Goal: Task Accomplishment & Management: Complete application form

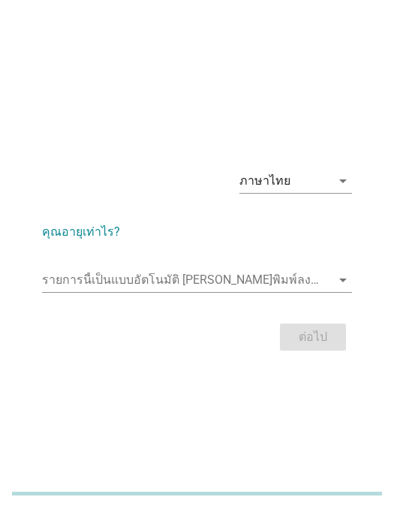
click at [264, 292] on input "รายการนี้เป็นแบบอัตโนมัติ คุณสามารถพิมพ์ลงในรายการนี้" at bounding box center [186, 280] width 289 height 24
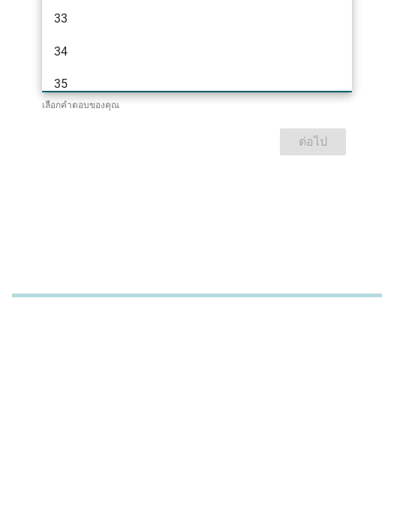
type input "35"
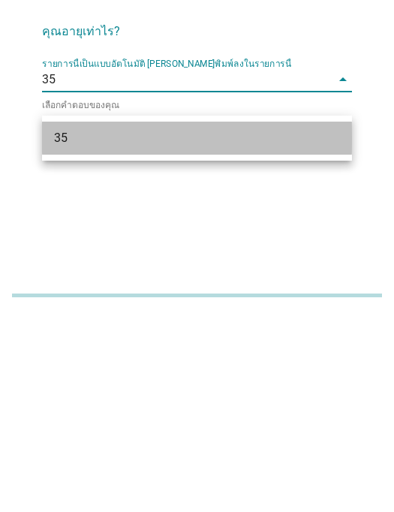
click at [197, 328] on div "35" at bounding box center [185, 337] width 262 height 18
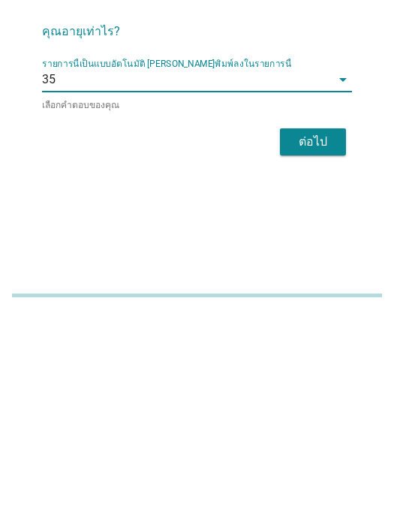
click at [319, 331] on div "ต่อไป" at bounding box center [313, 340] width 42 height 18
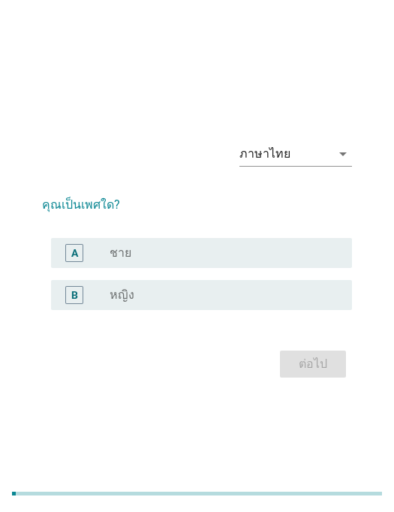
click at [288, 261] on div "radio_button_unchecked ชาย" at bounding box center [219, 253] width 219 height 15
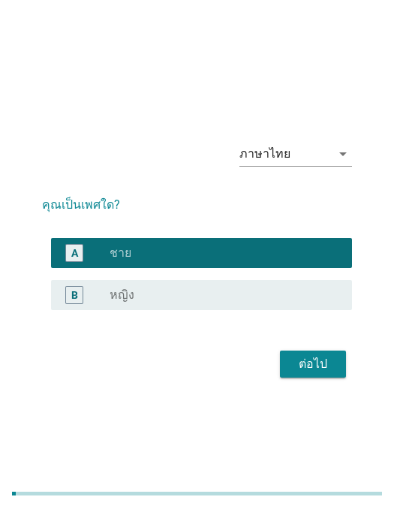
click at [332, 373] on div "ต่อไป" at bounding box center [313, 364] width 42 height 18
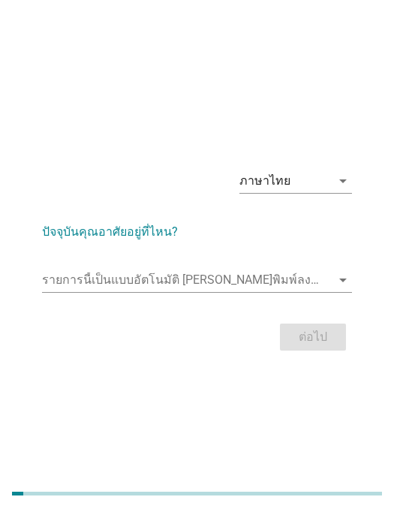
click at [328, 292] on input "รายการนี้เป็นแบบอัตโนมัติ คุณสามารถพิมพ์ลงในรายการนี้" at bounding box center [186, 280] width 289 height 24
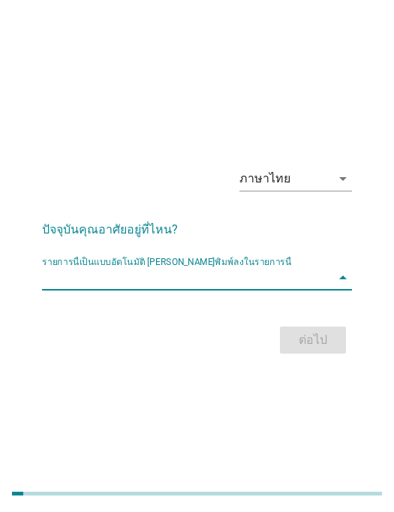
scroll to position [83, 0]
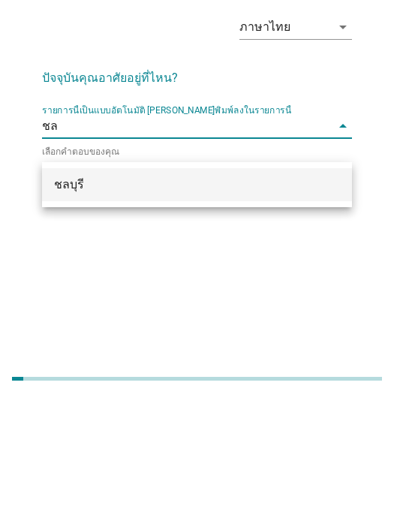
type input "ชลบ"
click at [212, 283] on div "ชลบุรี" at bounding box center [197, 299] width 310 height 33
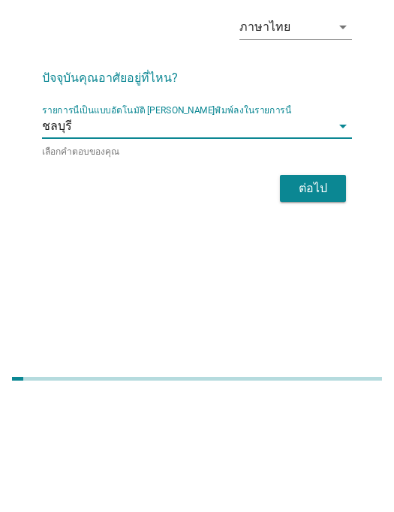
click at [317, 295] on div "ต่อไป" at bounding box center [313, 304] width 42 height 18
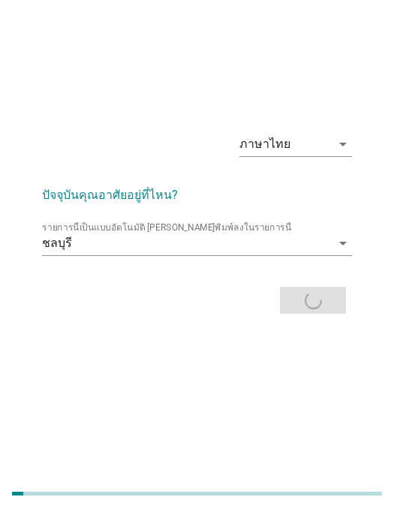
scroll to position [0, 0]
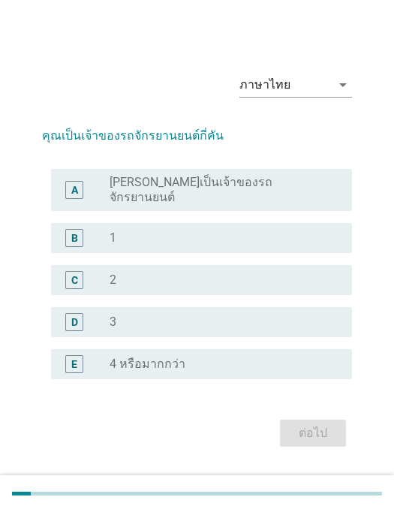
click at [287, 246] on div "radio_button_unchecked 1" at bounding box center [219, 238] width 219 height 15
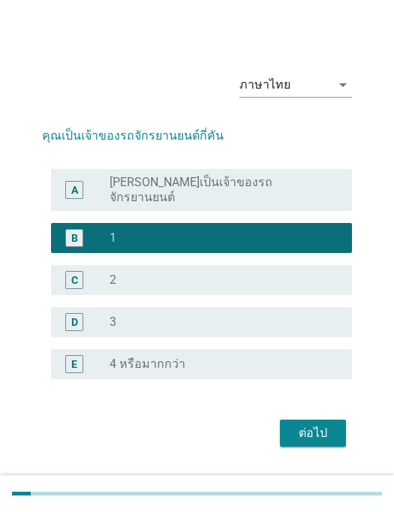
click at [333, 443] on div "ต่อไป" at bounding box center [313, 434] width 42 height 18
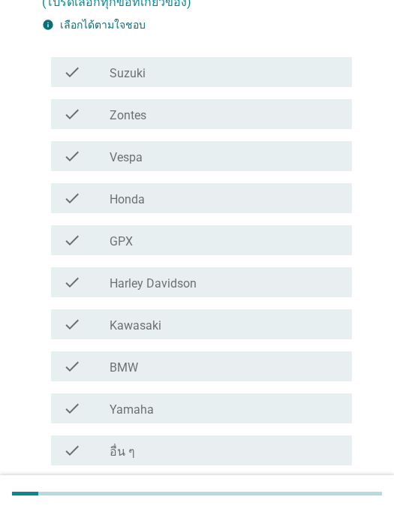
scroll to position [147, 0]
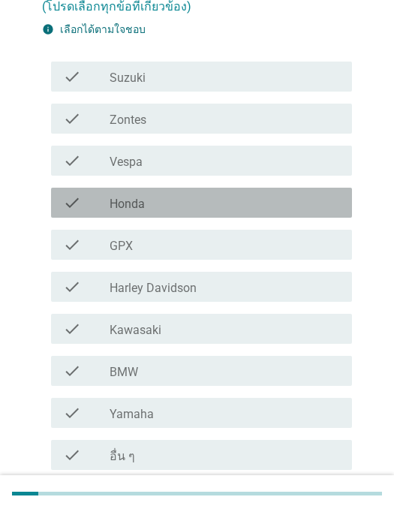
click at [70, 210] on icon "check" at bounding box center [72, 203] width 18 height 18
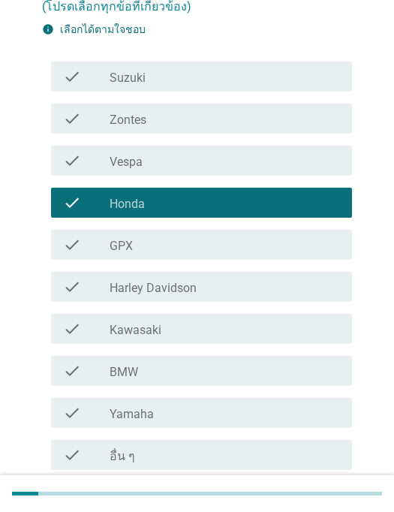
click at [337, 494] on button "ต่อไป" at bounding box center [313, 506] width 66 height 27
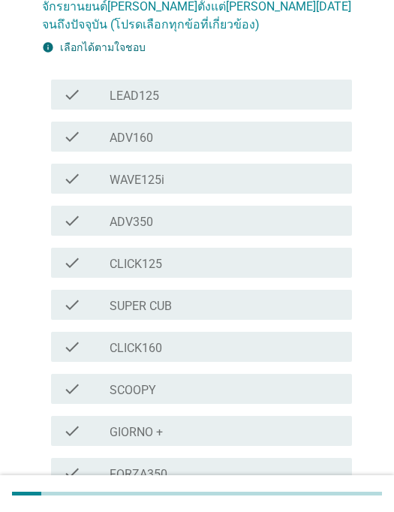
scroll to position [0, 0]
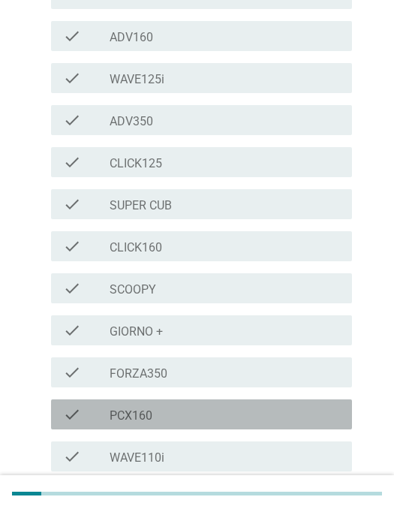
click at [275, 406] on div "check_box_outline_blank PCX160" at bounding box center [225, 415] width 231 height 18
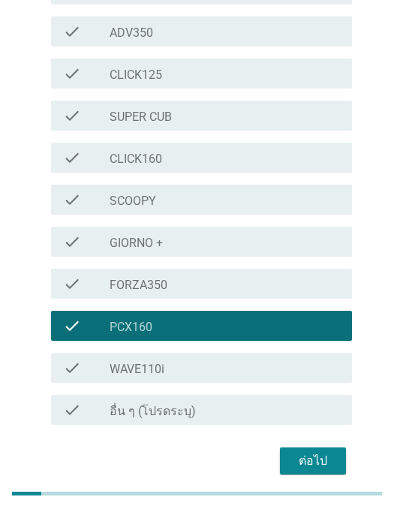
scroll to position [336, 0]
click at [328, 453] on div "ต่อไป" at bounding box center [313, 462] width 42 height 18
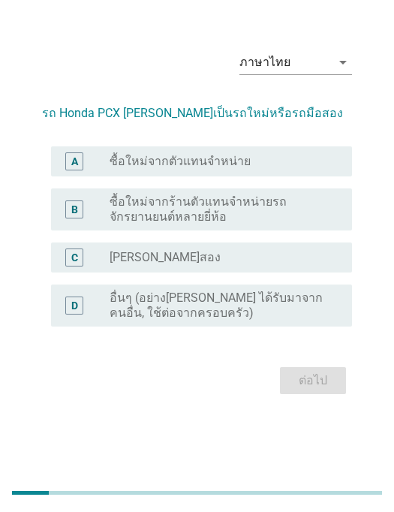
click at [79, 171] on div "A" at bounding box center [74, 162] width 18 height 18
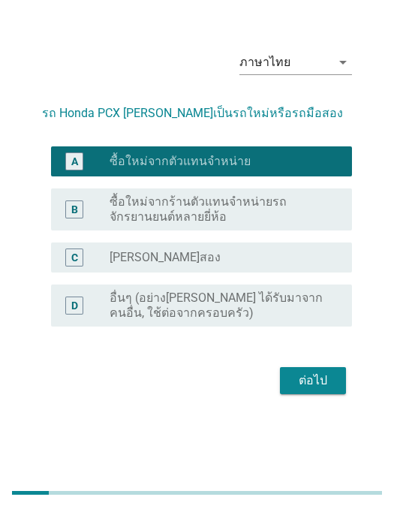
click at [325, 391] on div "ต่อไป" at bounding box center [313, 382] width 42 height 18
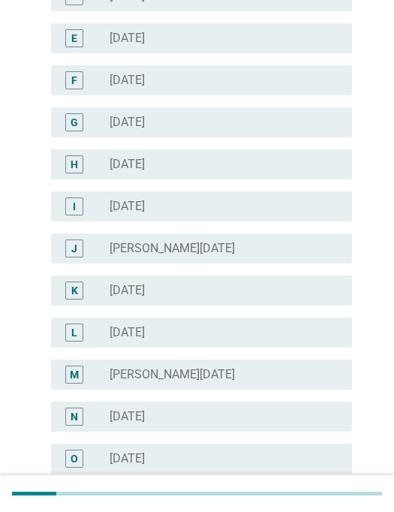
scroll to position [437, 0]
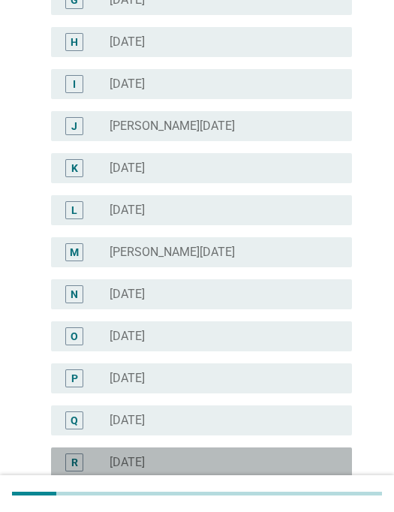
click at [82, 452] on div "R radio_button_unchecked [DATE]" at bounding box center [201, 463] width 301 height 30
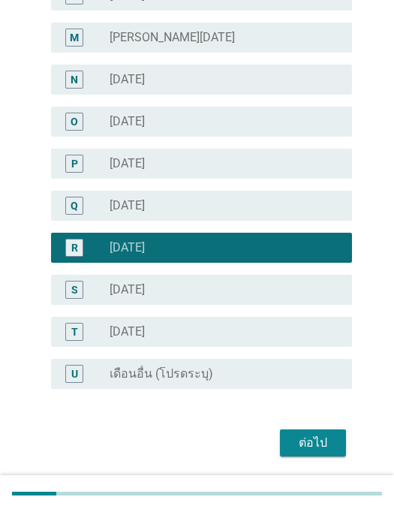
click at [334, 442] on button "ต่อไป" at bounding box center [313, 443] width 66 height 27
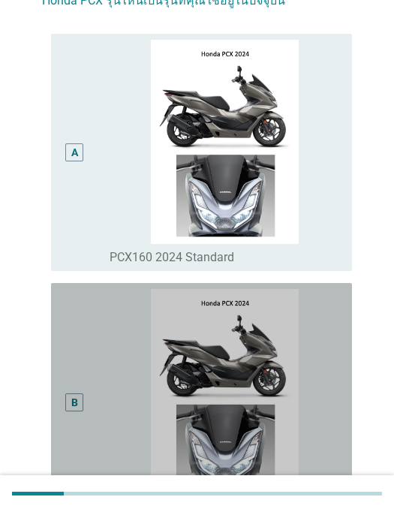
scroll to position [150, 0]
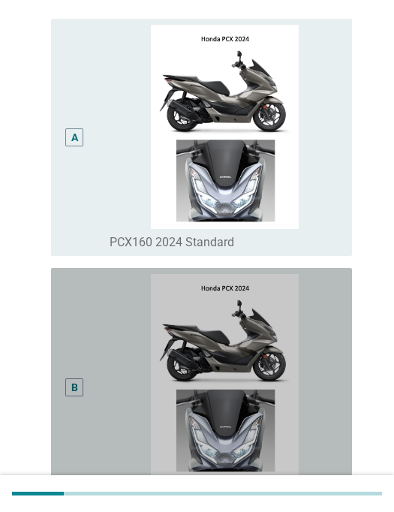
click at [80, 397] on div "B" at bounding box center [74, 388] width 18 height 18
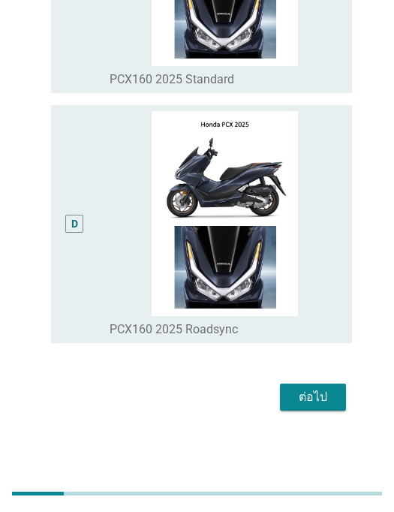
scroll to position [842, 0]
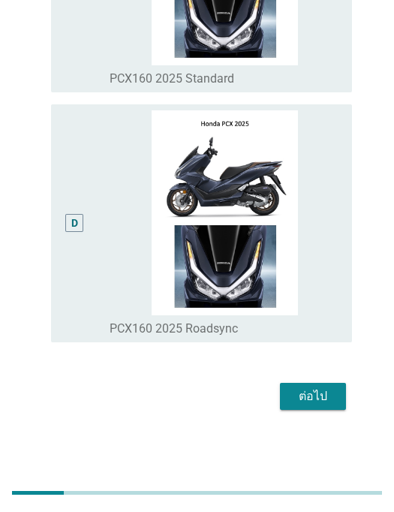
click at [302, 407] on div "ต่อไป" at bounding box center [313, 397] width 42 height 18
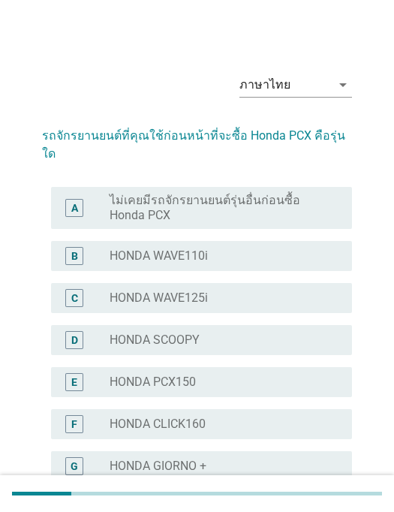
click at [91, 195] on div "A" at bounding box center [86, 208] width 47 height 30
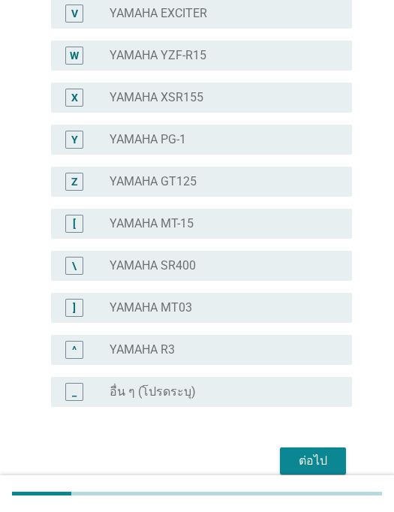
scroll to position [1084, 0]
click at [299, 452] on div "ต่อไป" at bounding box center [313, 461] width 42 height 18
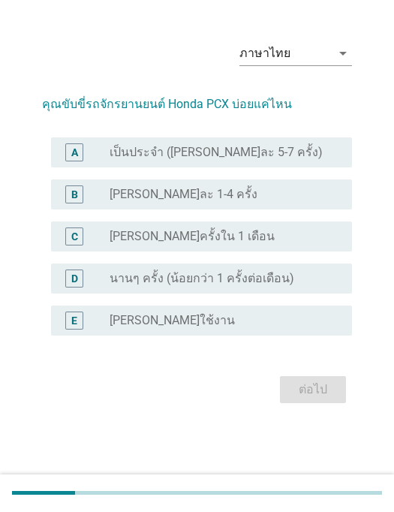
scroll to position [37, 0]
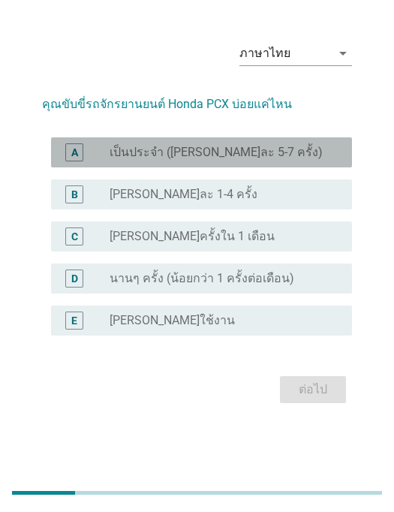
click at [80, 162] on div "A" at bounding box center [74, 153] width 18 height 18
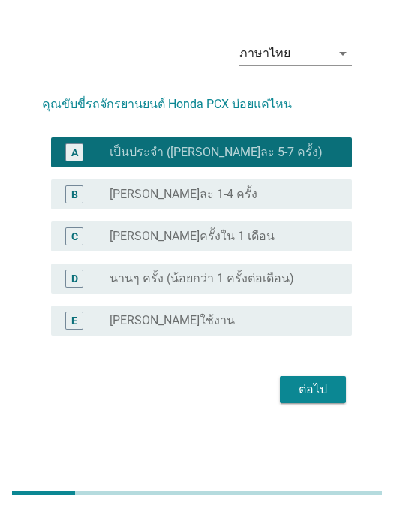
click at [311, 400] on div "ต่อไป" at bounding box center [313, 391] width 42 height 18
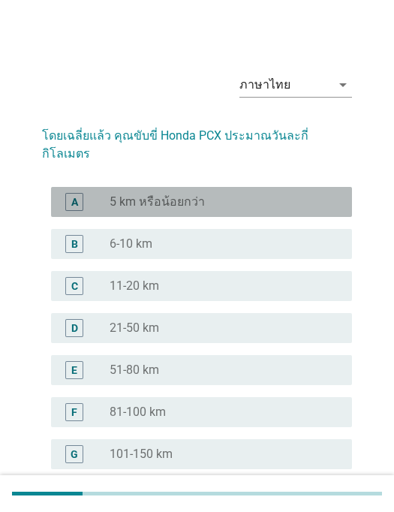
click at [95, 235] on div "B" at bounding box center [86, 244] width 47 height 18
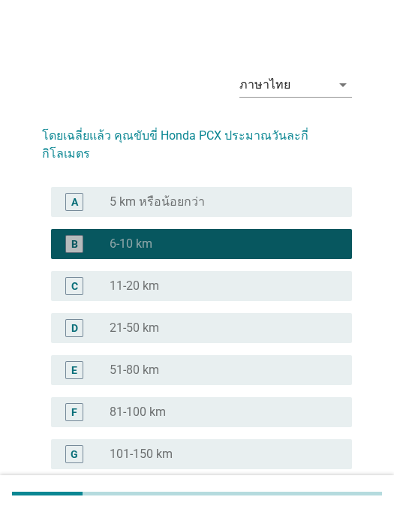
click at [128, 279] on label "11-20 km" at bounding box center [135, 286] width 50 height 15
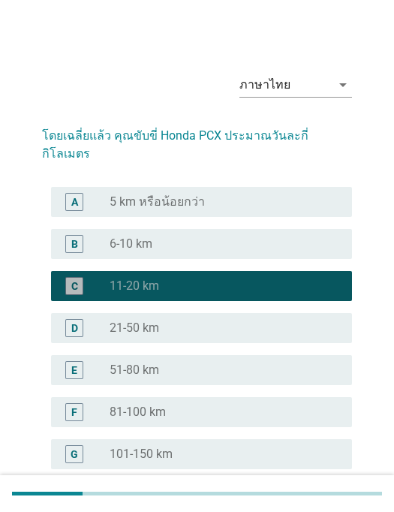
click at [147, 321] on label "21-50 km" at bounding box center [135, 328] width 50 height 15
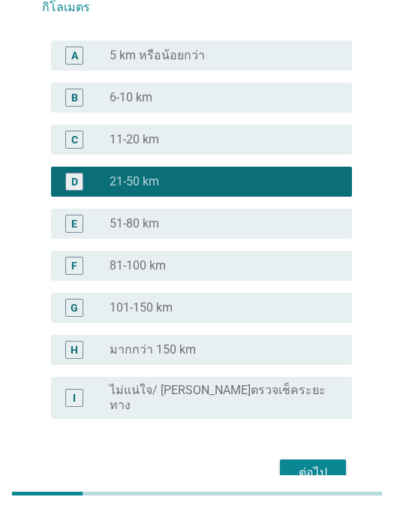
scroll to position [146, 0]
click at [332, 465] on div "ต่อไป" at bounding box center [313, 474] width 42 height 18
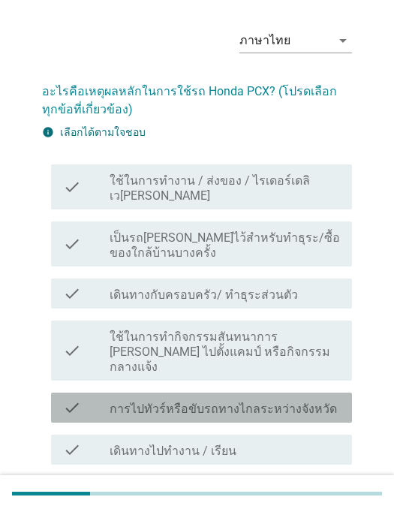
scroll to position [55, 0]
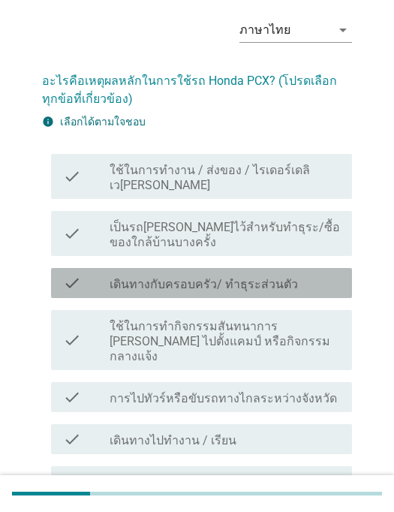
click at [71, 274] on icon "check" at bounding box center [72, 283] width 18 height 18
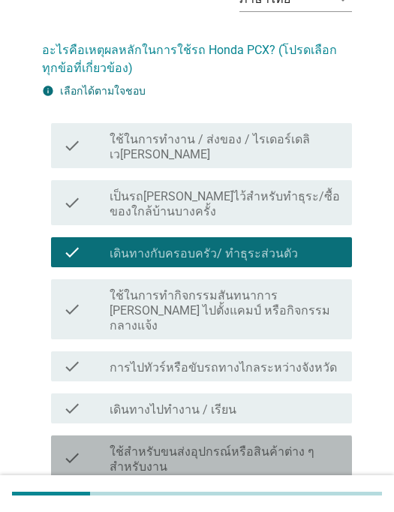
scroll to position [93, 0]
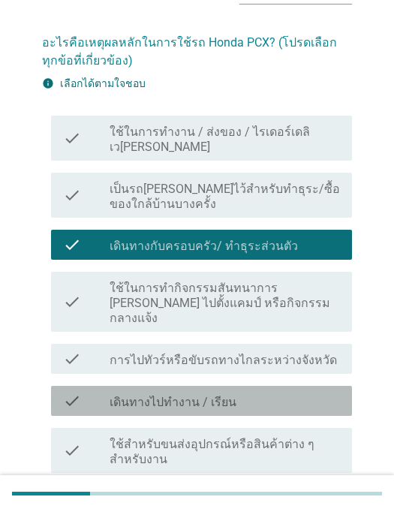
click at [83, 392] on div "check" at bounding box center [86, 401] width 47 height 18
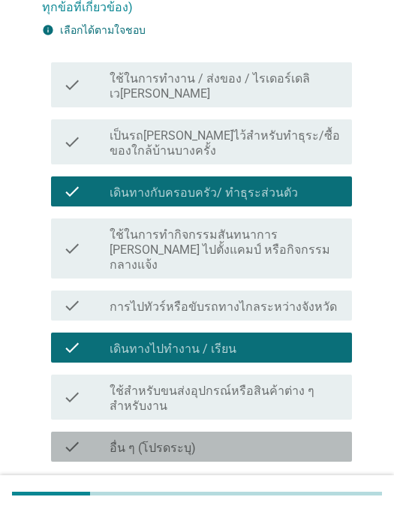
scroll to position [148, 0]
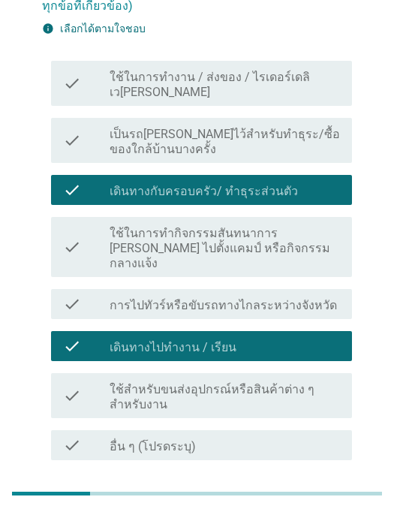
click at [307, 488] on div "ต่อไป" at bounding box center [313, 497] width 42 height 18
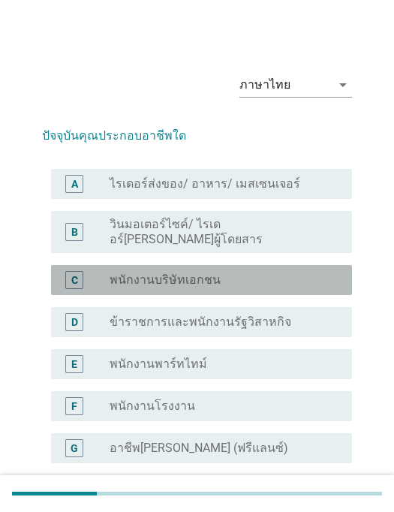
click at [78, 272] on div "C" at bounding box center [74, 280] width 7 height 16
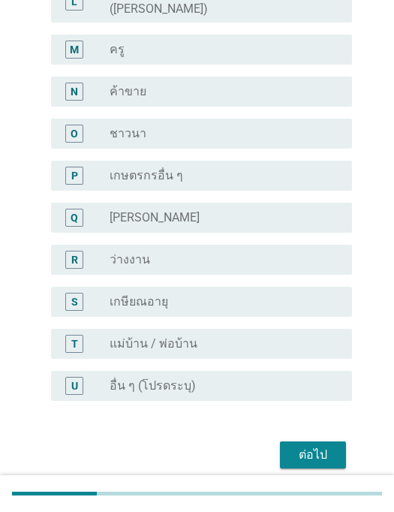
scroll to position [675, 0]
click at [305, 447] on div "ต่อไป" at bounding box center [313, 456] width 42 height 18
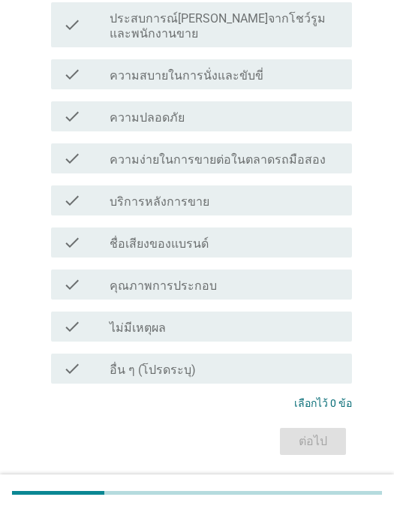
scroll to position [0, 0]
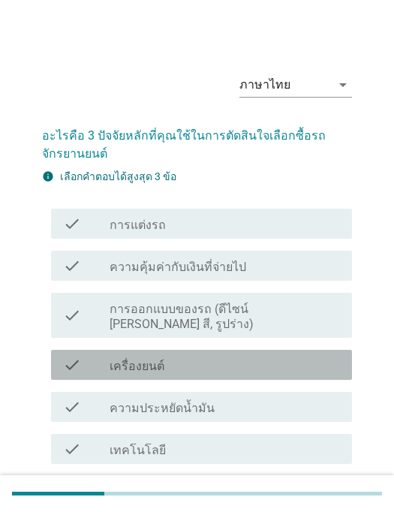
click at [86, 356] on div "check" at bounding box center [86, 365] width 47 height 18
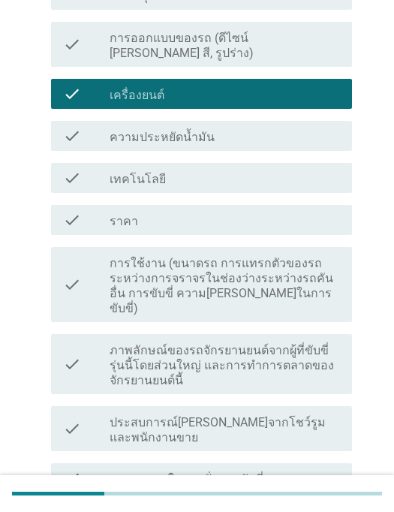
click at [88, 413] on div "check" at bounding box center [86, 429] width 47 height 33
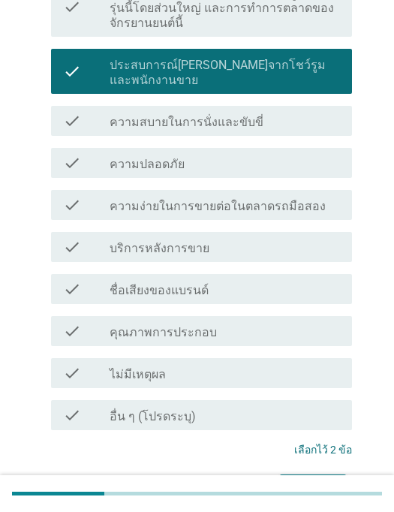
click at [297, 479] on div "ต่อไป" at bounding box center [313, 488] width 42 height 18
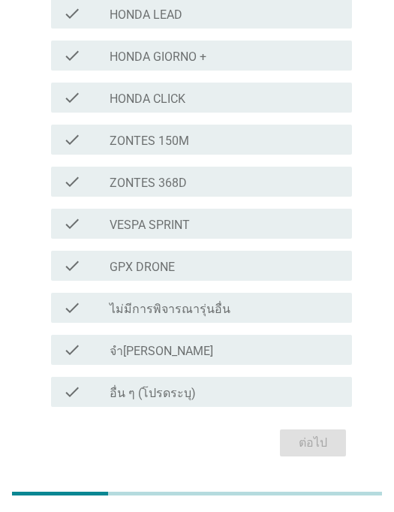
scroll to position [480, 0]
click at [95, 308] on div "check" at bounding box center [86, 309] width 47 height 18
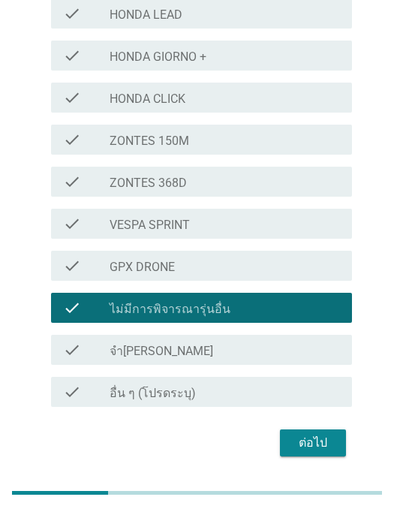
click at [301, 441] on div "ต่อไป" at bounding box center [313, 444] width 42 height 18
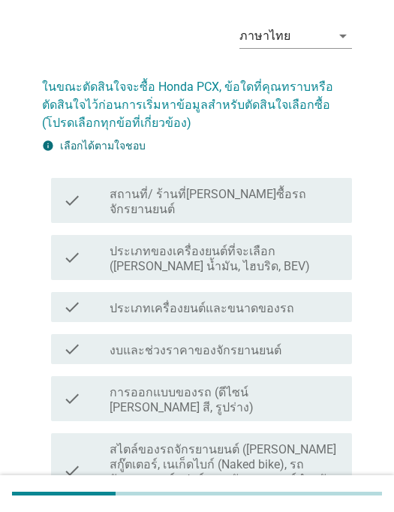
scroll to position [52, 0]
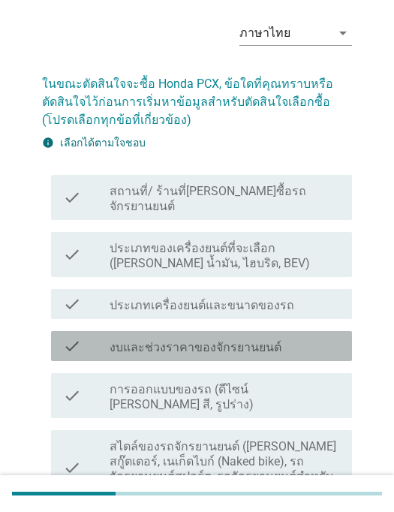
click at [110, 340] on label "งบและช่วงราคาของจักรยานยนต์" at bounding box center [196, 347] width 172 height 15
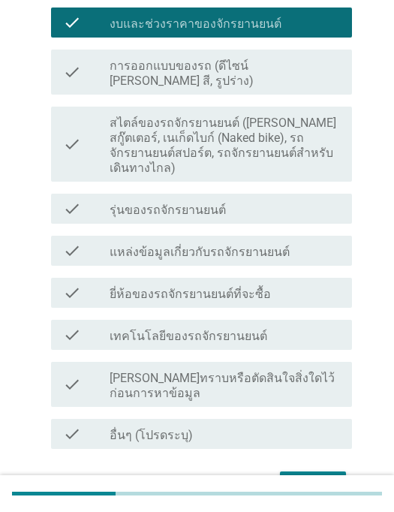
scroll to position [372, 0]
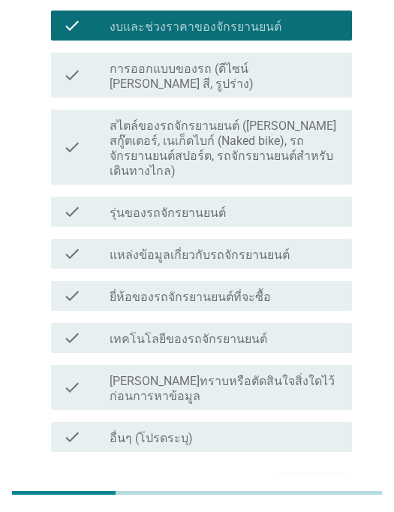
click at [309, 476] on button "ต่อไป" at bounding box center [313, 489] width 66 height 27
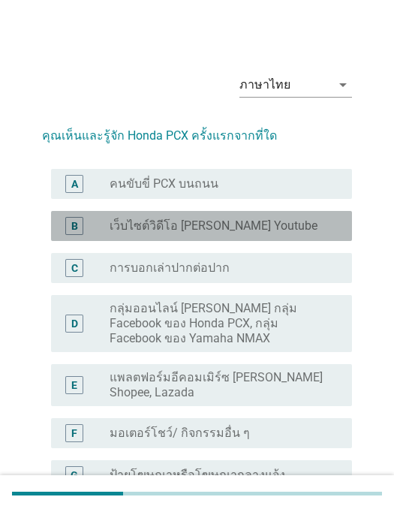
click at [87, 222] on div "B" at bounding box center [86, 226] width 47 height 18
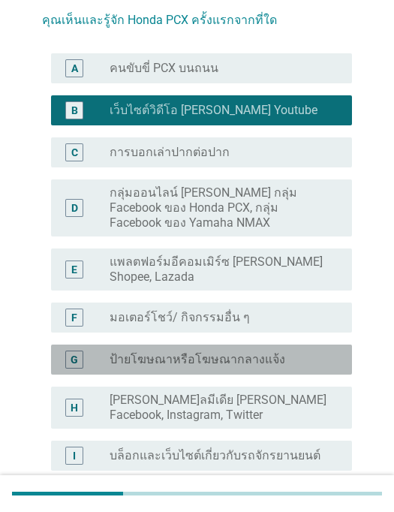
click at [101, 359] on div "G" at bounding box center [86, 360] width 47 height 18
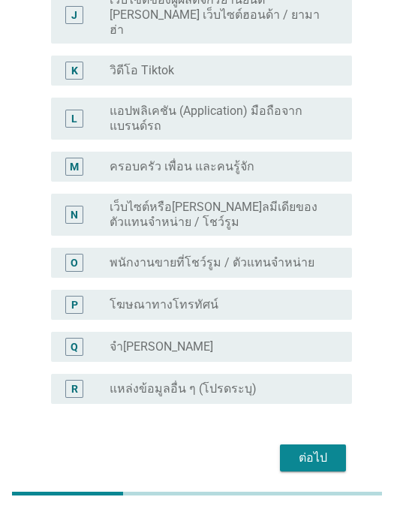
scroll to position [612, 0]
click at [300, 450] on div "ต่อไป" at bounding box center [313, 459] width 42 height 18
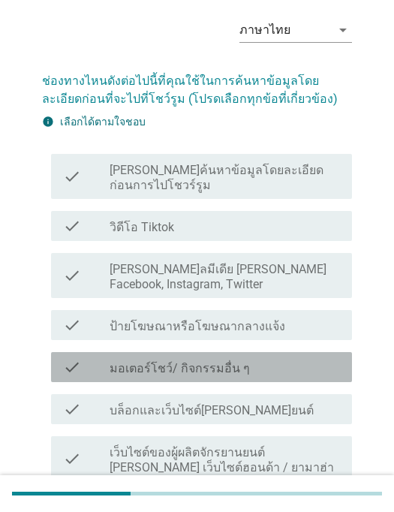
click at [78, 361] on icon "check" at bounding box center [72, 367] width 18 height 18
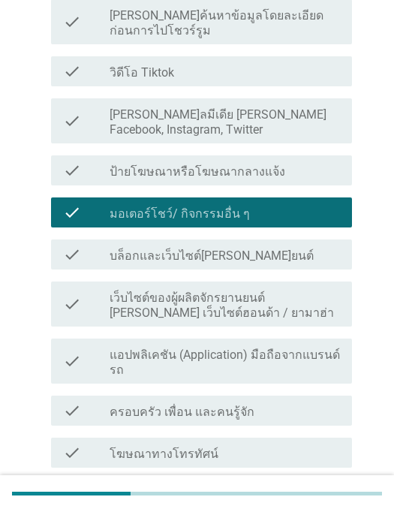
scroll to position [213, 0]
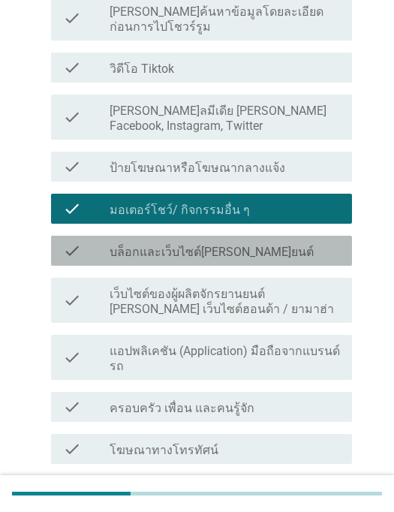
click at [56, 256] on div "check check_box_outline_blank บล็อกและเว็บไซต์[PERSON_NAME]ยนต์" at bounding box center [201, 251] width 301 height 30
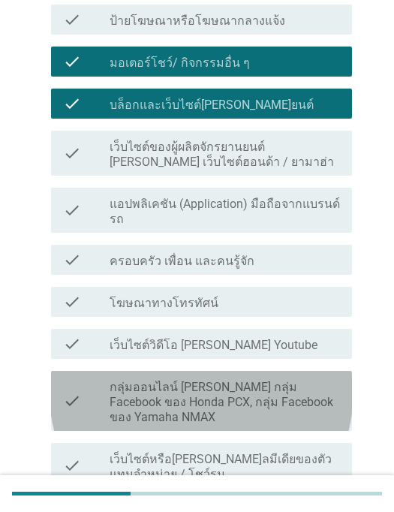
click at [164, 396] on label "กลุ่มออนไลน์ [PERSON_NAME] กลุ่ม Facebook ของ Honda PCX, กลุ่ม Facebook ของ Yam…" at bounding box center [225, 402] width 231 height 45
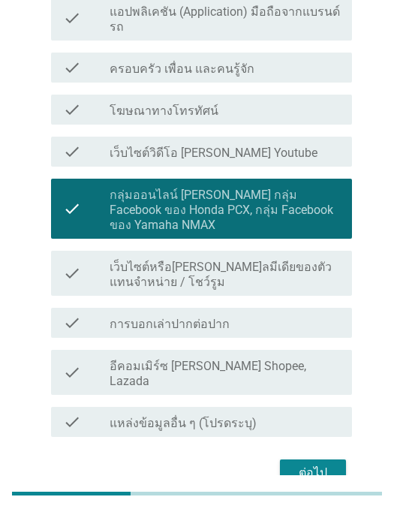
click at [307, 464] on div "ต่อไป" at bounding box center [313, 473] width 42 height 18
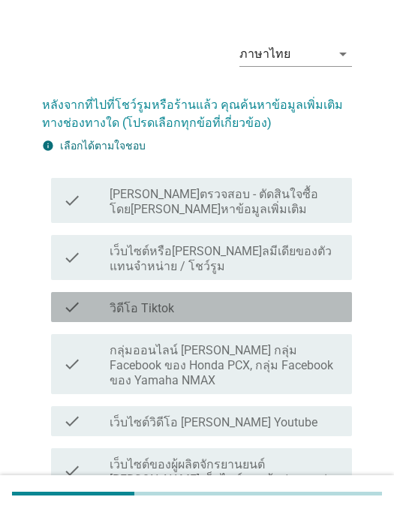
click at [104, 303] on div "check" at bounding box center [86, 307] width 47 height 18
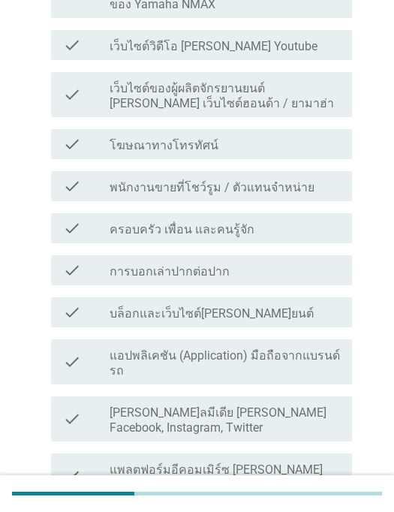
scroll to position [416, 0]
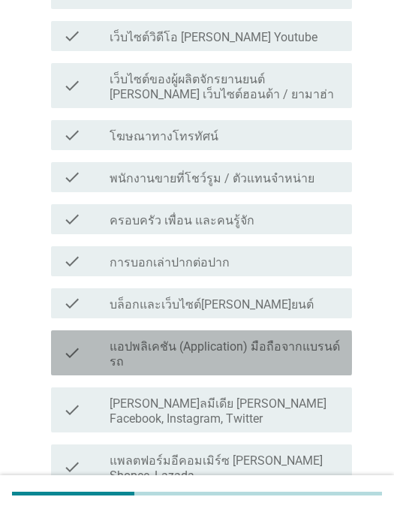
click at [80, 341] on icon "check" at bounding box center [72, 353] width 18 height 33
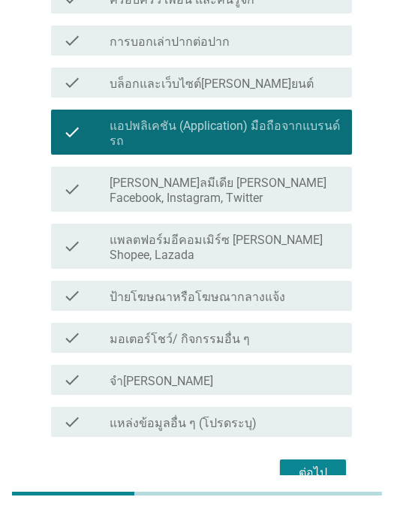
scroll to position [636, 0]
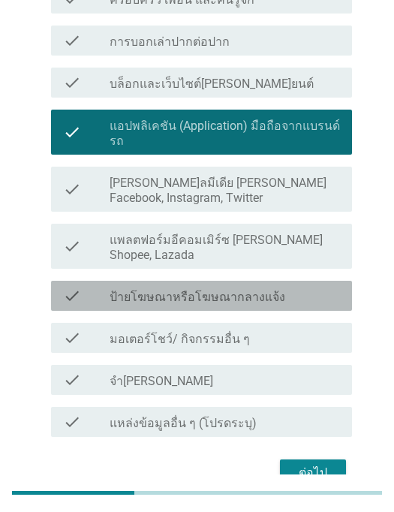
click at [60, 282] on div "check check_box_outline_blank ป้ายโฆษณาหรือโฆษณากลางแจ้ง" at bounding box center [201, 297] width 301 height 30
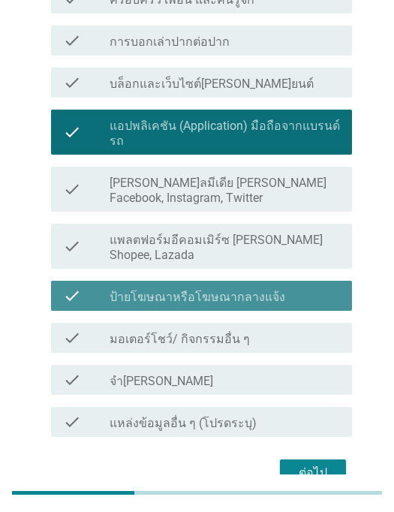
click at [58, 282] on div "check check_box_outline_blank ป้ายโฆษณาหรือโฆษณากลางแจ้ง" at bounding box center [201, 297] width 301 height 30
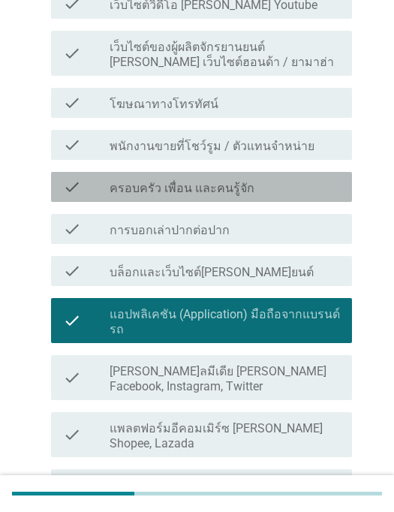
click at [75, 178] on icon "check" at bounding box center [72, 187] width 18 height 18
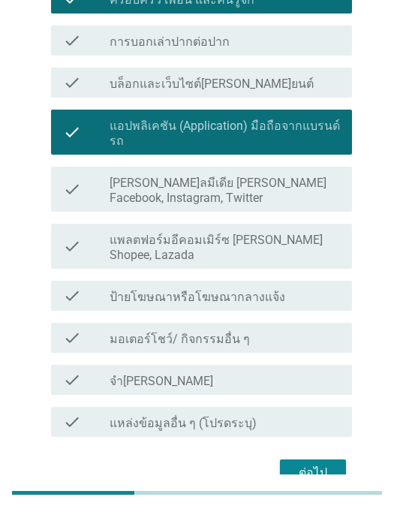
click at [310, 465] on div "ต่อไป" at bounding box center [313, 474] width 42 height 18
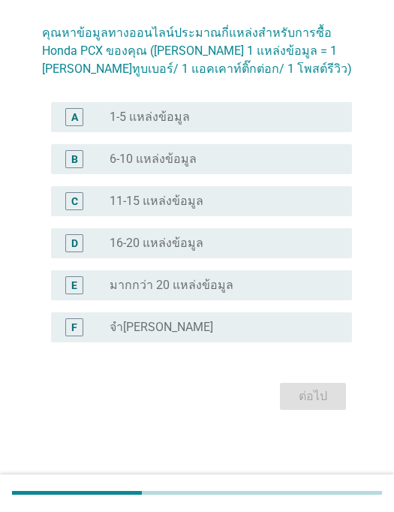
scroll to position [0, 0]
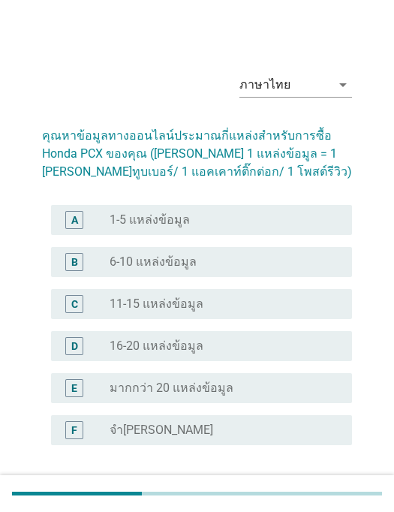
click at [191, 193] on form "คุณหาข้อมูลทางออนไลน์ประมาณกี่แหล่งสําหรับการซื้อ Honda PCX ของคุณ ([PERSON_NAM…" at bounding box center [197, 315] width 310 height 406
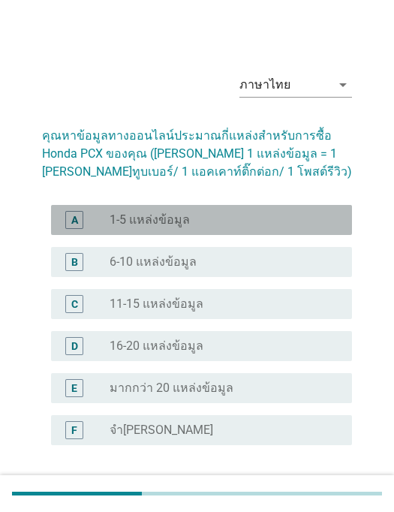
click at [210, 219] on div "radio_button_unchecked 1-5 แหล่งข้อมูล" at bounding box center [219, 220] width 219 height 15
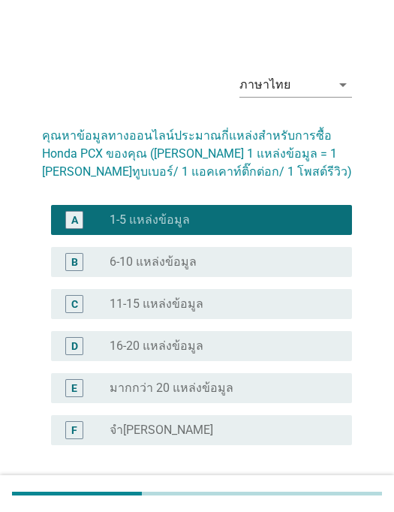
click at [304, 489] on button "ต่อไป" at bounding box center [313, 499] width 66 height 27
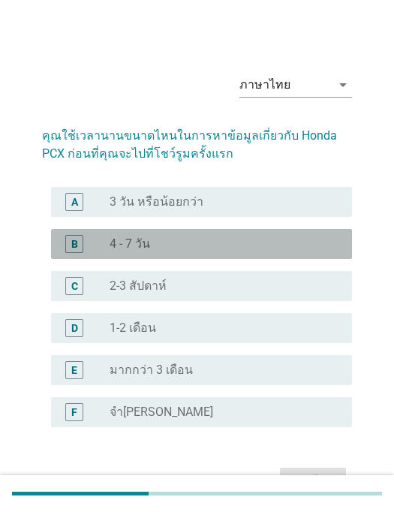
click at [134, 246] on label "4 - 7 วัน" at bounding box center [130, 244] width 41 height 15
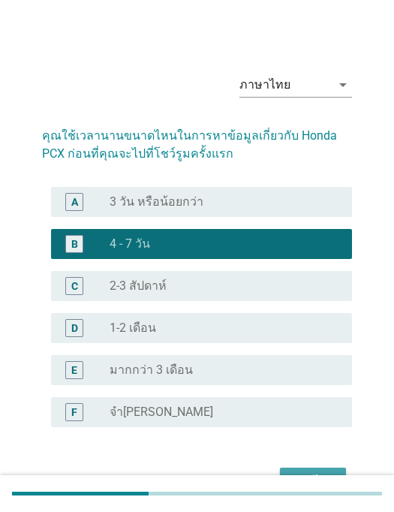
click at [307, 480] on div "ต่อไป" at bounding box center [313, 482] width 42 height 18
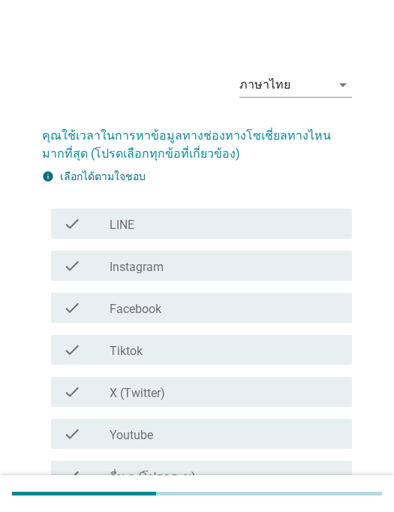
click at [112, 352] on label "Tiktok" at bounding box center [126, 351] width 33 height 15
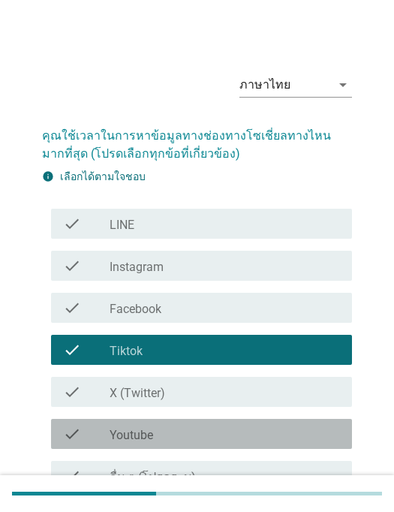
click at [119, 439] on label "Youtube" at bounding box center [132, 435] width 44 height 15
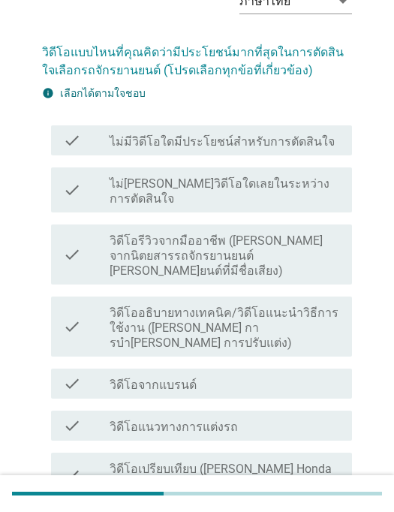
scroll to position [85, 0]
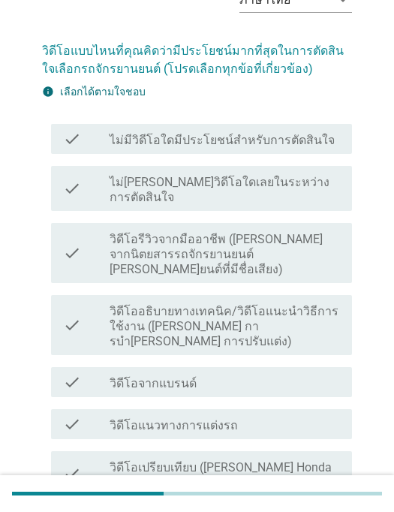
click at [115, 376] on label "วิดีโอจากแบรนด์" at bounding box center [153, 383] width 87 height 15
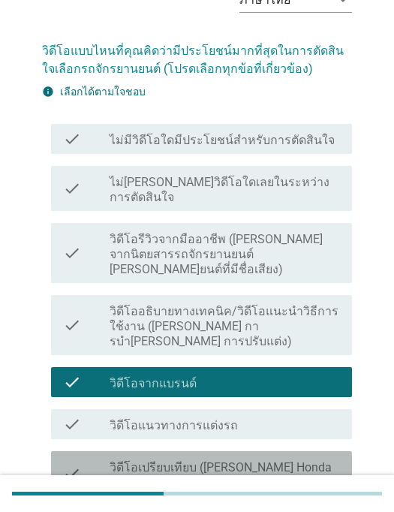
click at [103, 458] on div "check" at bounding box center [86, 474] width 47 height 33
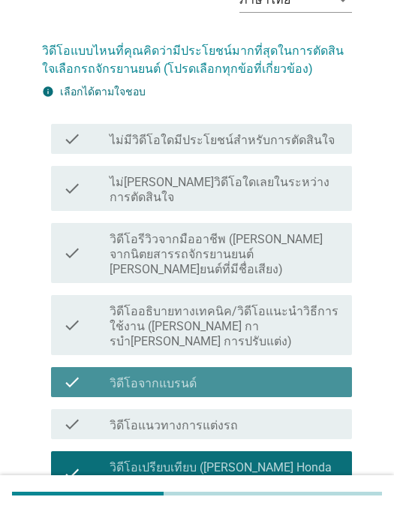
click at [106, 373] on div "check" at bounding box center [86, 382] width 47 height 18
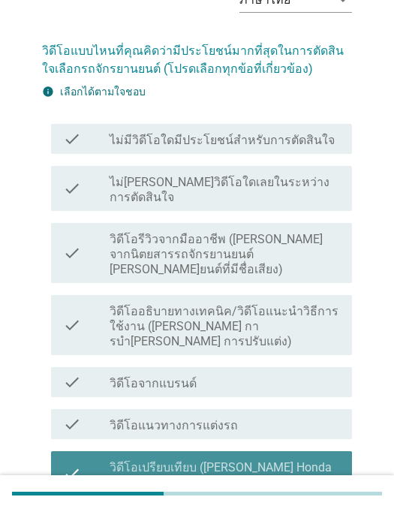
click at [91, 458] on div "check" at bounding box center [86, 474] width 47 height 33
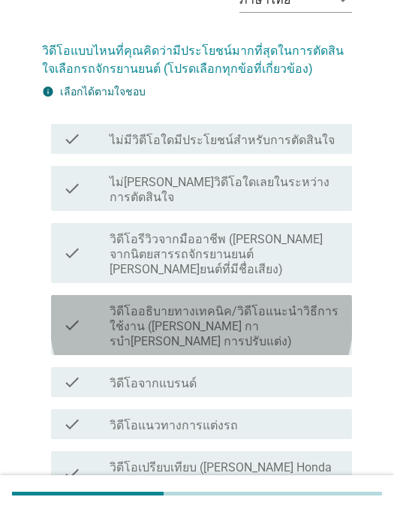
click at [113, 304] on label "วิดีโออธิบายทางเทคนิค/วิดีโอแนะนําวิธีการใช้งาน ([PERSON_NAME] การบํา[PERSON_NA…" at bounding box center [225, 326] width 231 height 45
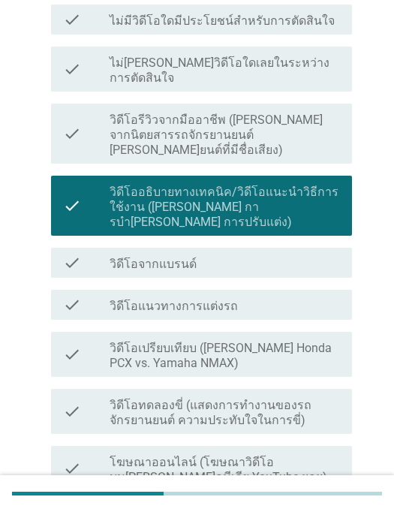
scroll to position [306, 0]
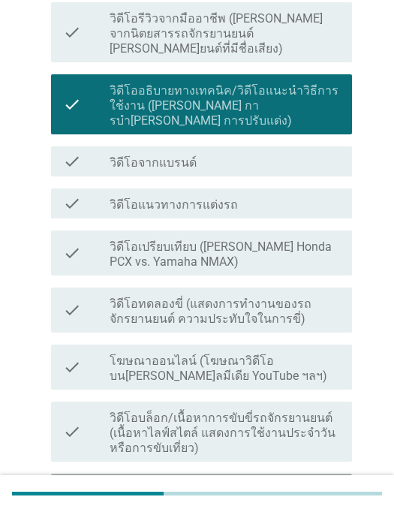
click at [243, 483] on label "วิดีโอรีวิวผู้ใช้/เจ้าของ ([PERSON_NAME] ผู้ขับขี่ตัวจริงที่แบ่งปันประสบการณ์ระ…" at bounding box center [225, 498] width 231 height 30
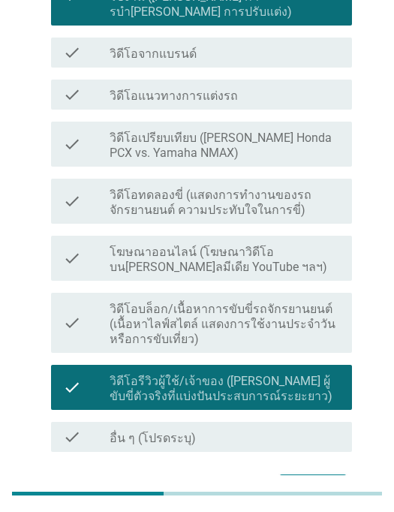
scroll to position [414, 0]
click at [316, 480] on div "ต่อไป" at bounding box center [313, 489] width 42 height 18
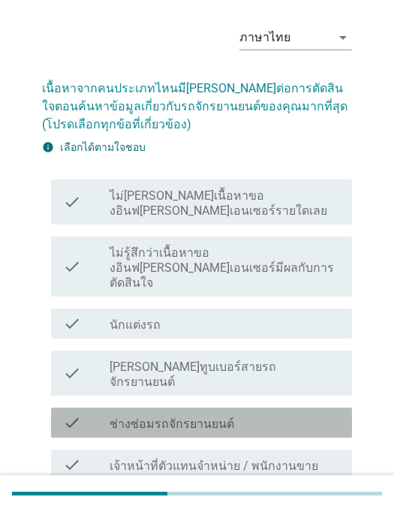
scroll to position [61, 0]
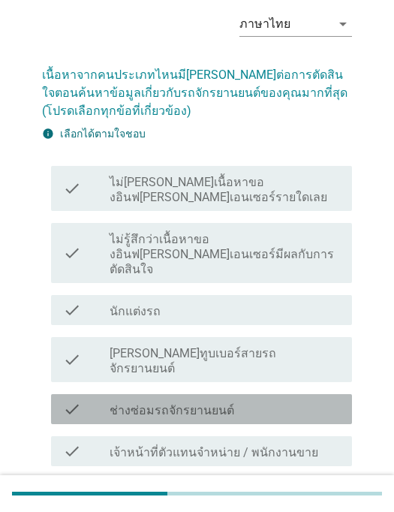
click at [82, 401] on div "check" at bounding box center [86, 410] width 47 height 18
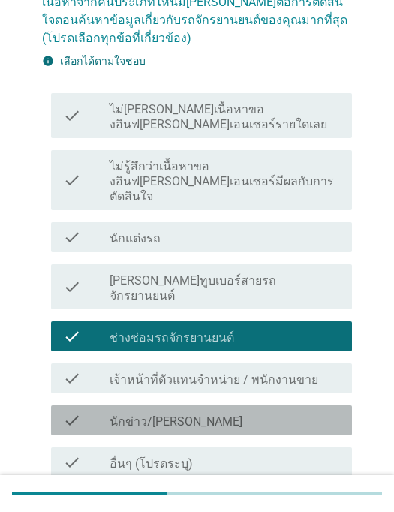
scroll to position [135, 0]
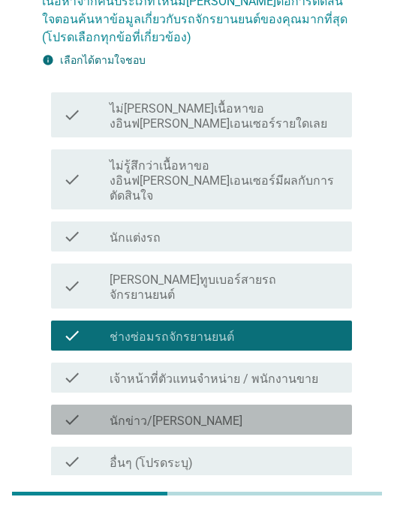
click at [81, 411] on div "check" at bounding box center [86, 420] width 47 height 18
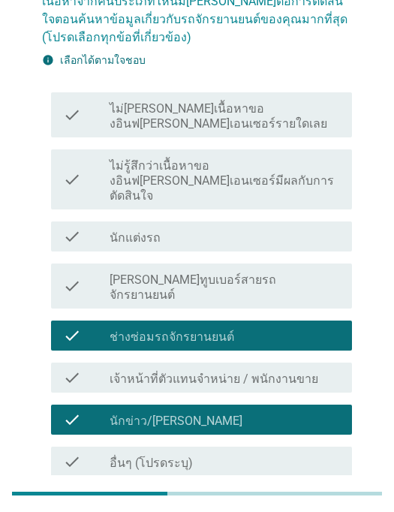
click at [314, 494] on div "ภาษาไทย arrow_drop_down เนื้อหาจากคนประเภทไหนมี[PERSON_NAME]ต่อการตัดสินใจตอนค้…" at bounding box center [197, 228] width 334 height 629
click at [310, 504] on div "ต่อไป" at bounding box center [313, 513] width 42 height 18
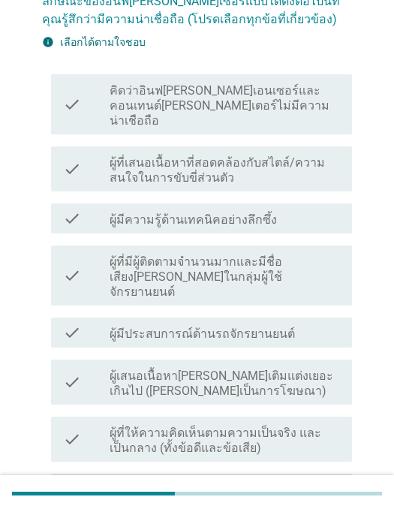
scroll to position [0, 0]
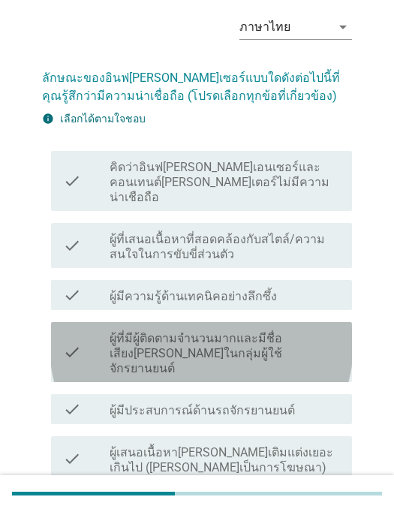
click at [102, 334] on div "check" at bounding box center [86, 352] width 47 height 48
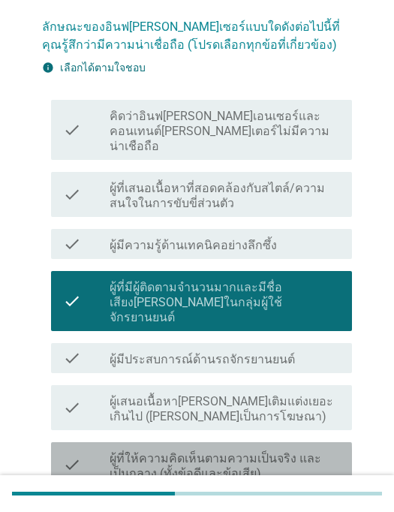
click at [84, 449] on div "check" at bounding box center [86, 465] width 47 height 33
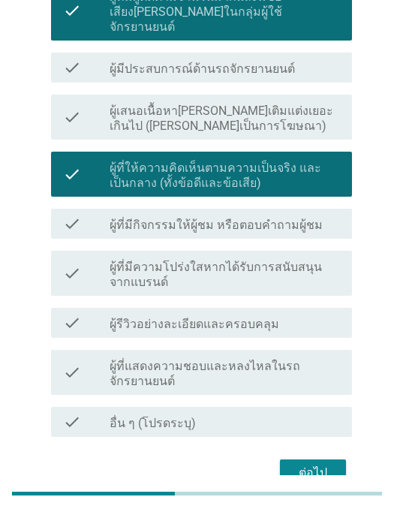
click at [310, 460] on button "ต่อไป" at bounding box center [313, 473] width 66 height 27
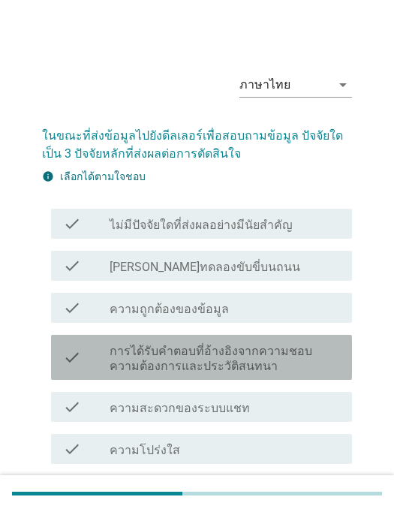
click at [111, 345] on label "การได้รับคำตอบที่อ้างอิงจากความชอบ ความต้องการและประวัติสนทนา" at bounding box center [225, 359] width 231 height 30
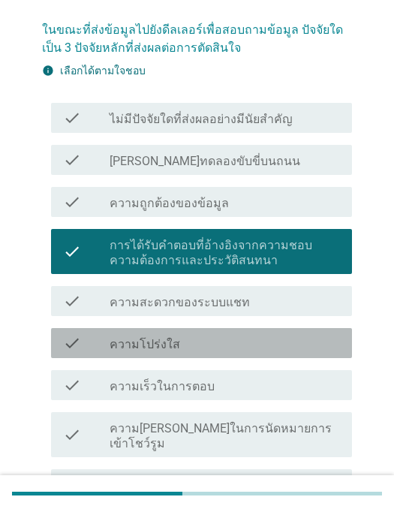
scroll to position [103, 0]
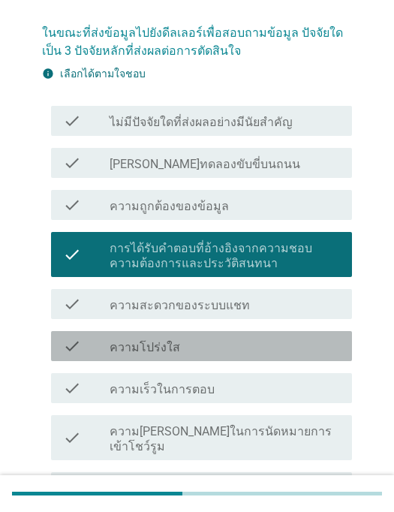
click at [78, 333] on div "check check_box_outline_blank ความโปร่งใส" at bounding box center [201, 346] width 301 height 30
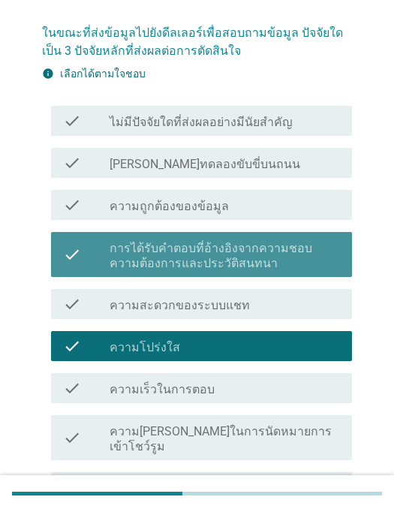
click at [105, 252] on div "check" at bounding box center [86, 254] width 47 height 33
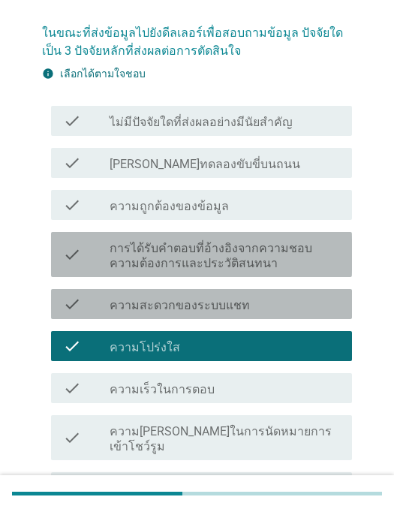
click at [89, 295] on div "check" at bounding box center [86, 304] width 47 height 18
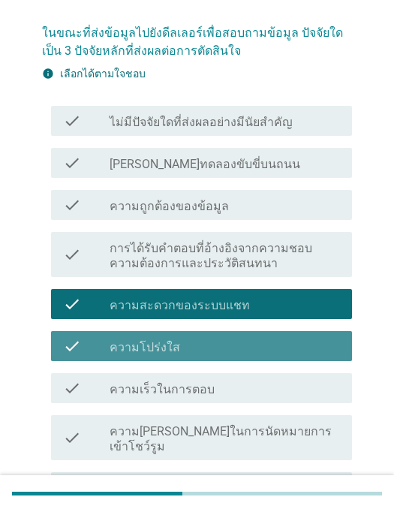
click at [71, 349] on icon "check" at bounding box center [72, 346] width 18 height 18
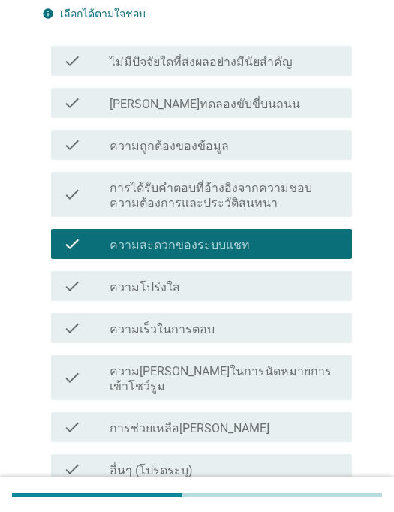
scroll to position [163, 0]
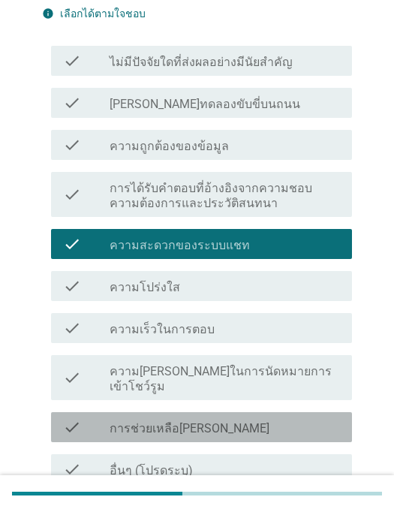
click at [65, 419] on icon "check" at bounding box center [72, 428] width 18 height 18
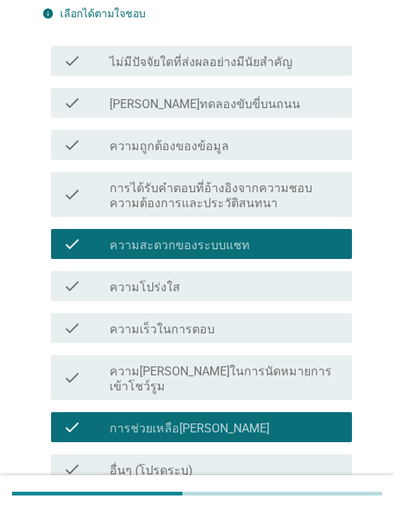
click at [300, 507] on button "ต่อไป" at bounding box center [313, 520] width 66 height 27
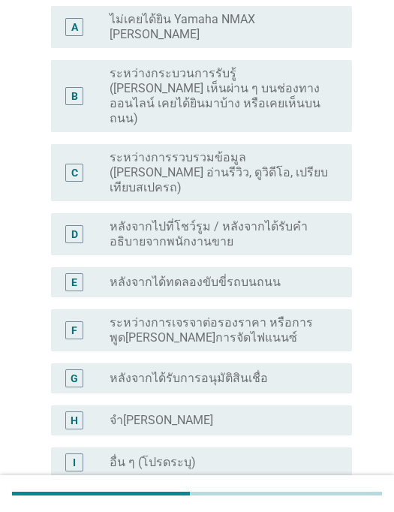
scroll to position [0, 0]
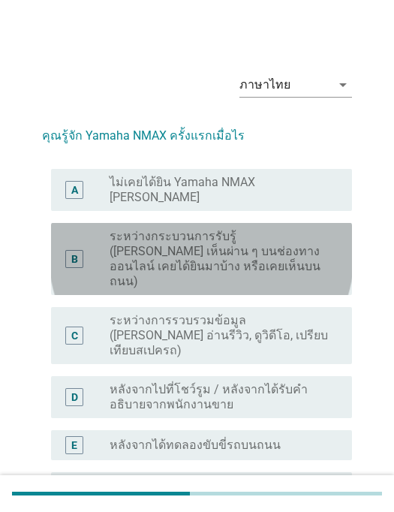
click at [95, 246] on div "B" at bounding box center [86, 259] width 47 height 60
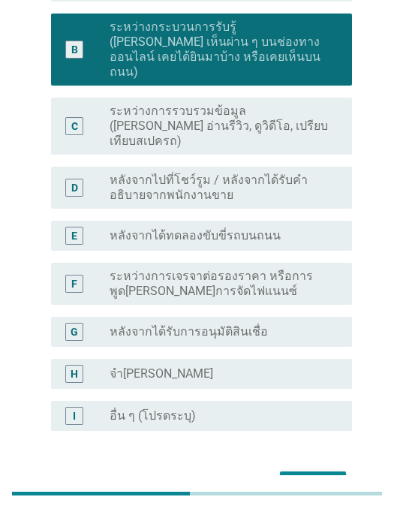
click at [305, 467] on div "ต่อไป" at bounding box center [197, 485] width 310 height 36
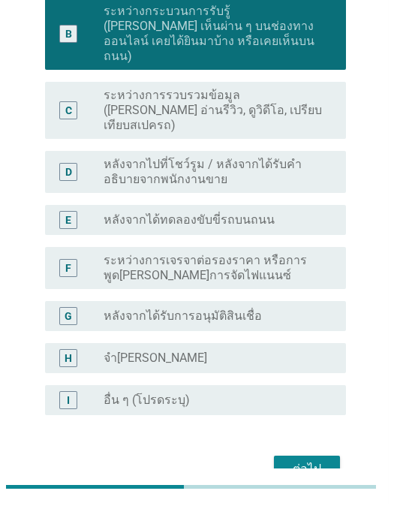
click at [304, 467] on div "ต่อไป" at bounding box center [313, 476] width 42 height 18
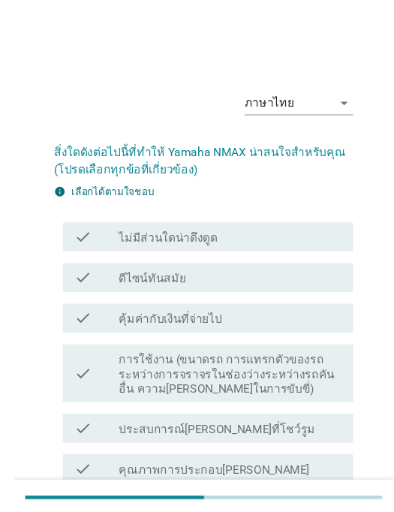
scroll to position [7, 0]
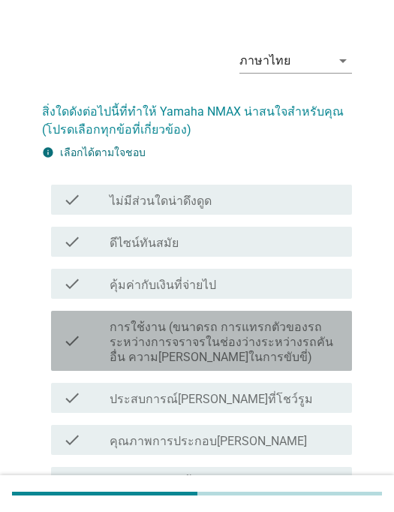
click at [100, 330] on div "check" at bounding box center [86, 341] width 47 height 48
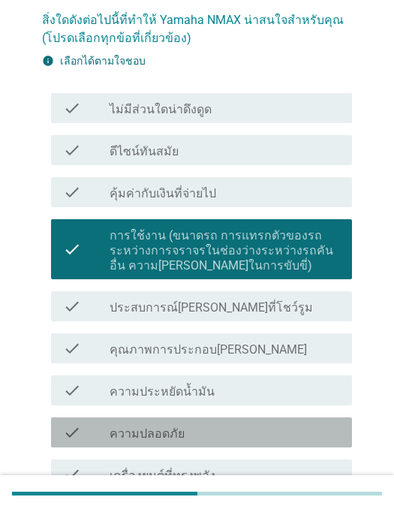
click at [114, 440] on label "ความปลอดภัย" at bounding box center [147, 434] width 75 height 15
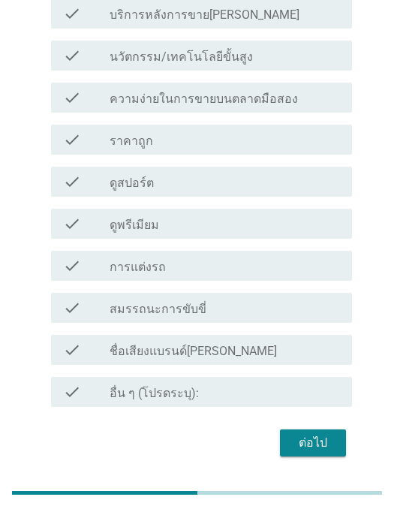
click at [106, 306] on div "check" at bounding box center [86, 309] width 47 height 18
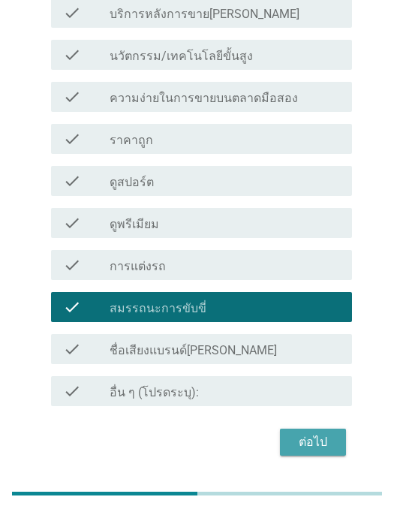
scroll to position [660, 0]
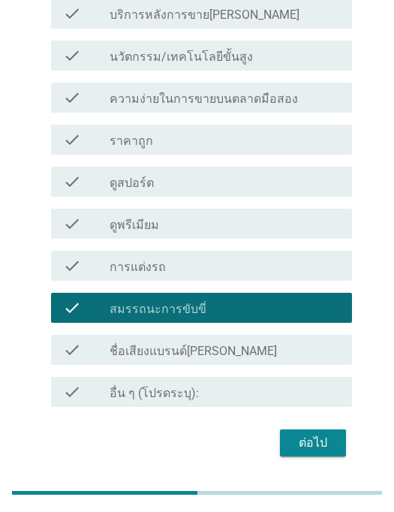
click at [300, 440] on div "ต่อไป" at bounding box center [313, 444] width 42 height 18
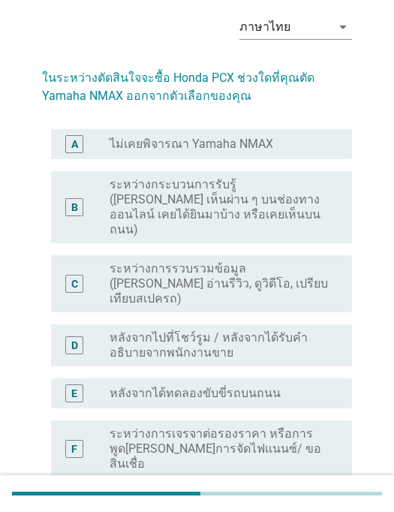
scroll to position [59, 0]
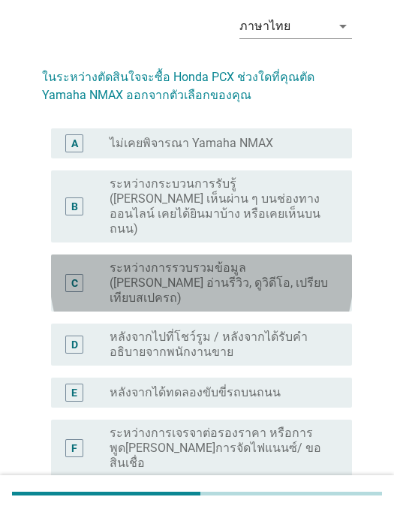
click at [99, 271] on div "C" at bounding box center [86, 283] width 47 height 45
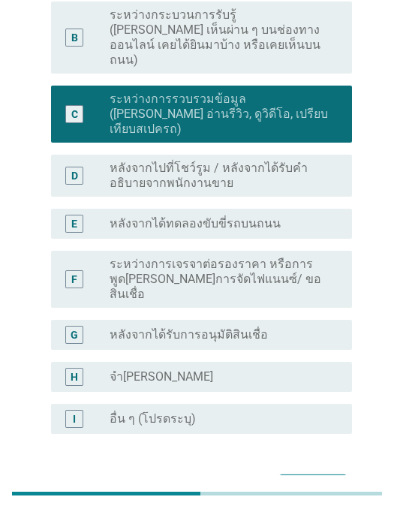
scroll to position [227, 0]
click at [300, 480] on div "ต่อไป" at bounding box center [313, 489] width 42 height 18
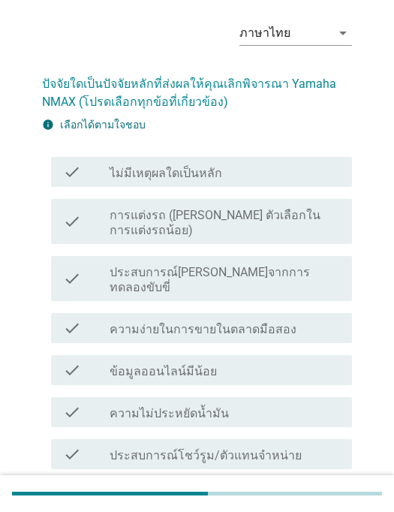
scroll to position [51, 0]
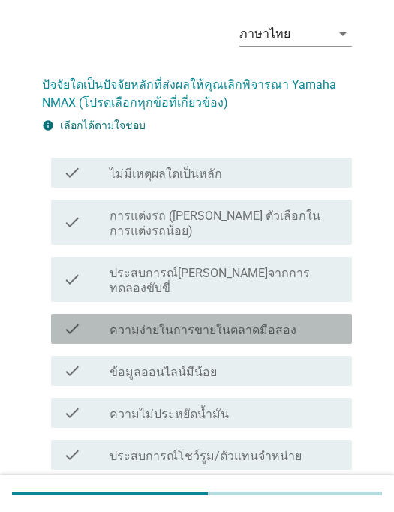
click at [93, 320] on div "check" at bounding box center [86, 329] width 47 height 18
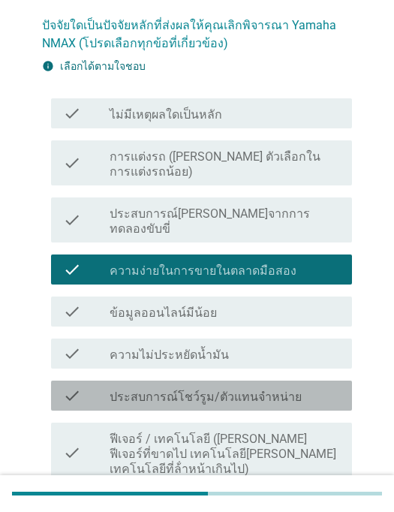
scroll to position [131, 0]
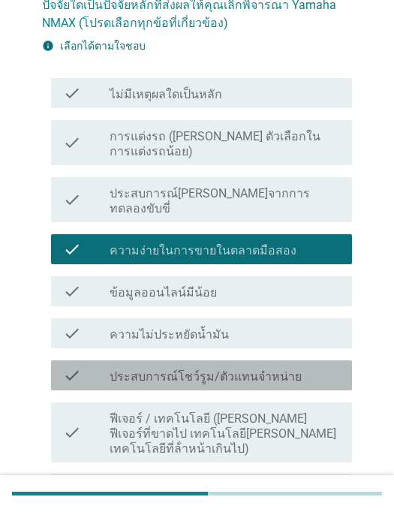
click at [91, 367] on div "check" at bounding box center [86, 376] width 47 height 18
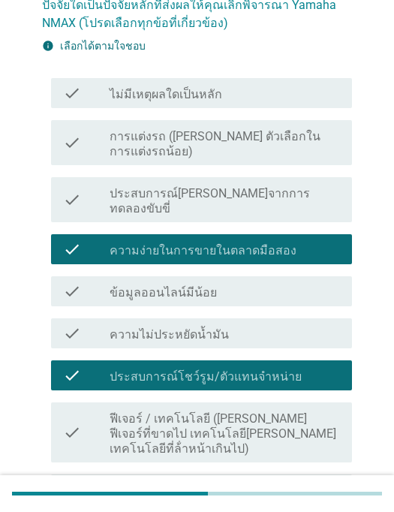
click at [68, 240] on icon "check" at bounding box center [72, 249] width 18 height 18
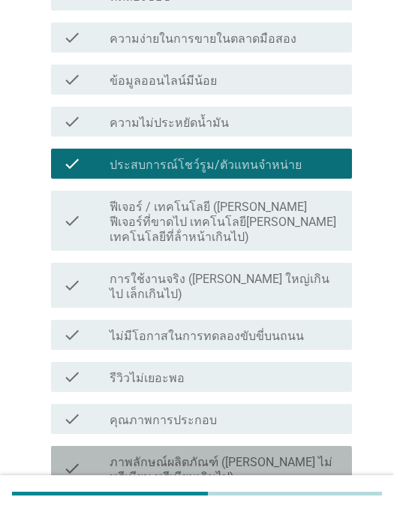
click at [92, 452] on div "check" at bounding box center [86, 468] width 47 height 33
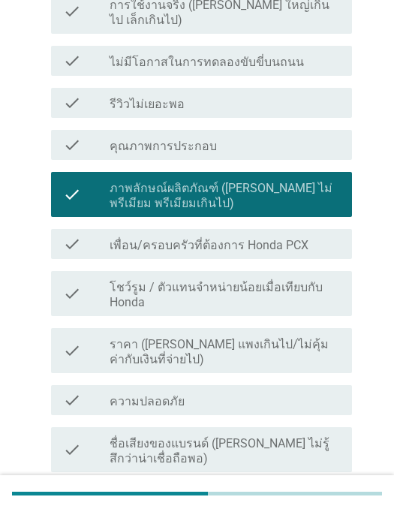
scroll to position [621, 0]
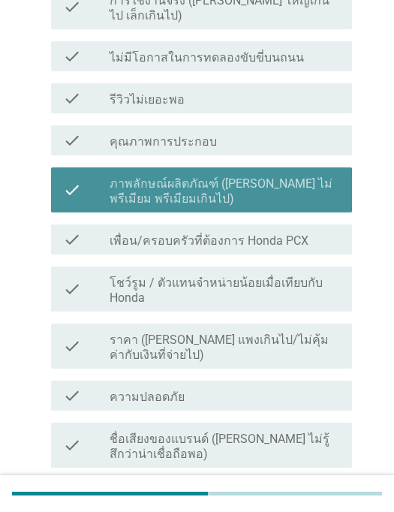
click at [66, 174] on icon "check" at bounding box center [72, 190] width 18 height 33
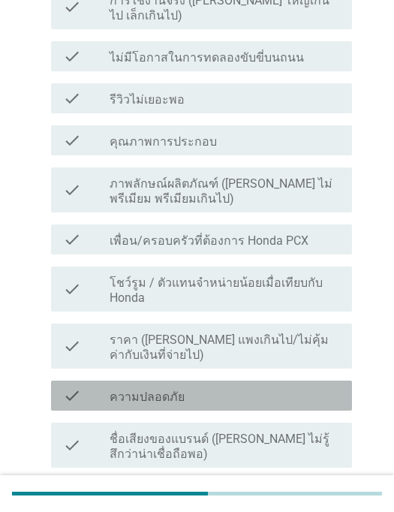
click at [87, 387] on div "check" at bounding box center [86, 396] width 47 height 18
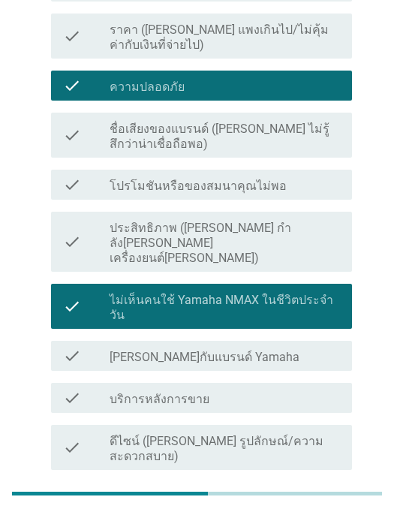
scroll to position [931, 0]
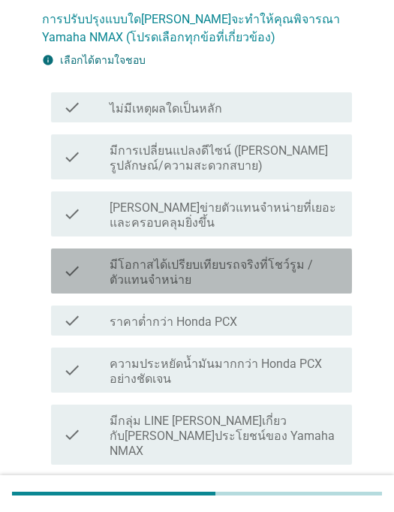
scroll to position [110, 0]
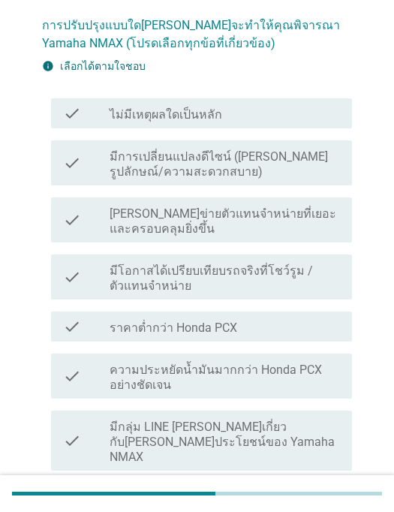
click at [85, 379] on div "check" at bounding box center [86, 376] width 47 height 33
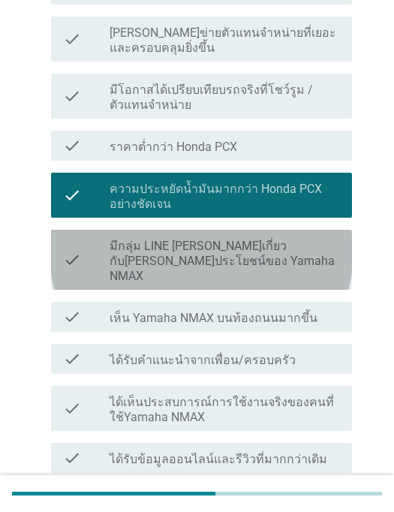
scroll to position [297, 0]
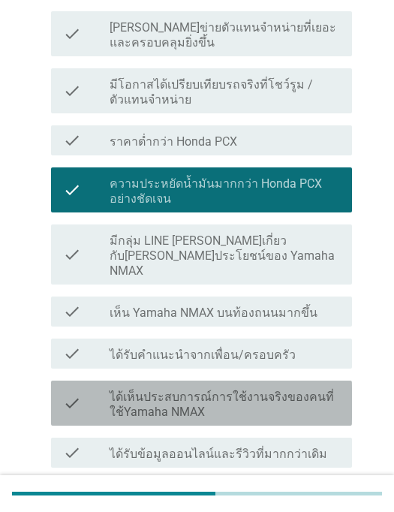
click at [94, 387] on div "check" at bounding box center [86, 403] width 47 height 33
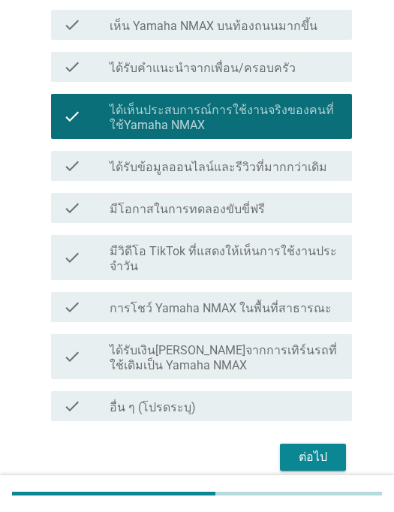
scroll to position [582, 0]
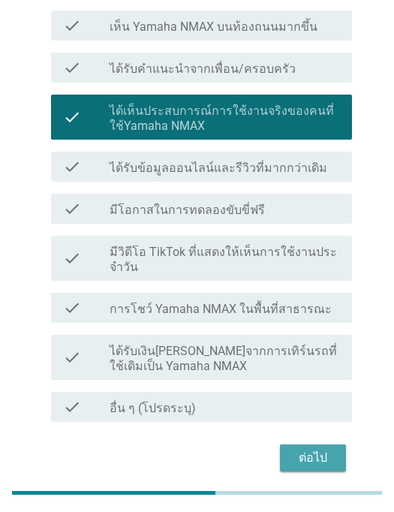
click at [289, 446] on button "ต่อไป" at bounding box center [313, 459] width 66 height 27
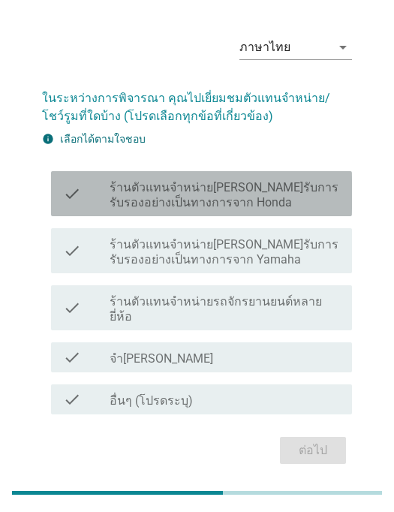
click at [86, 204] on div "check" at bounding box center [86, 194] width 47 height 33
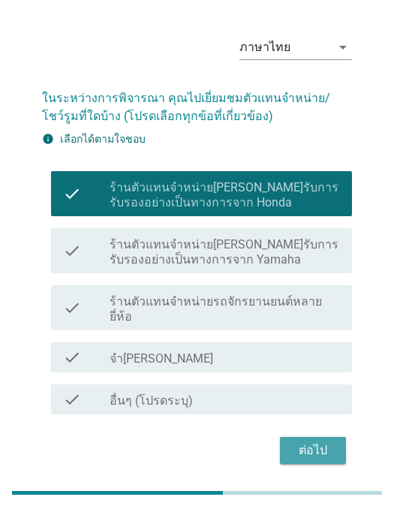
click at [302, 443] on div "ต่อไป" at bounding box center [313, 452] width 42 height 18
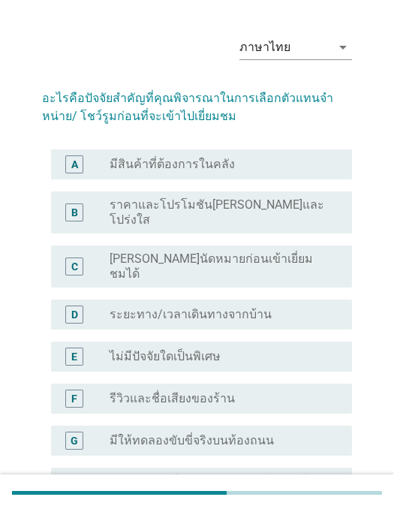
scroll to position [0, 0]
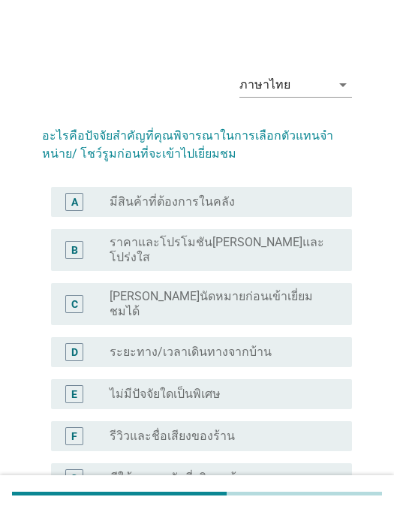
click at [13, 309] on div "ภาษาไทย arrow_drop_down อะไรคือปัจจัยสําคัญที่คุณพิจารณาในการเลือกตัวแทนจําหน่า…" at bounding box center [197, 445] width 394 height 890
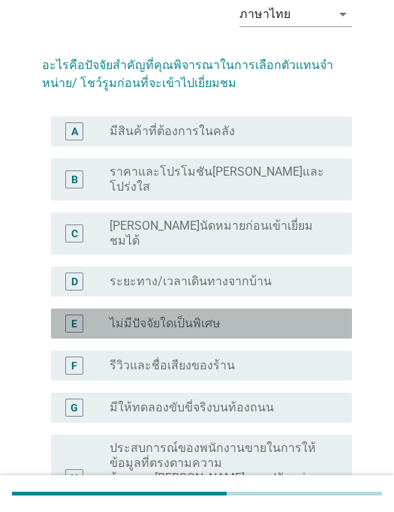
scroll to position [68, 0]
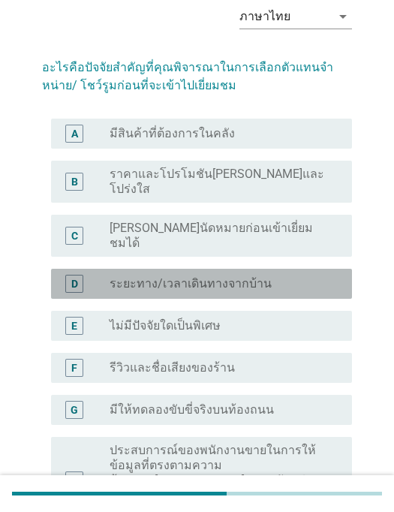
click at [94, 275] on div "D" at bounding box center [86, 284] width 47 height 18
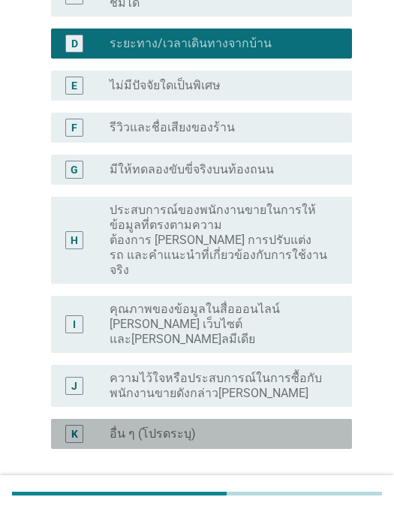
scroll to position [314, 0]
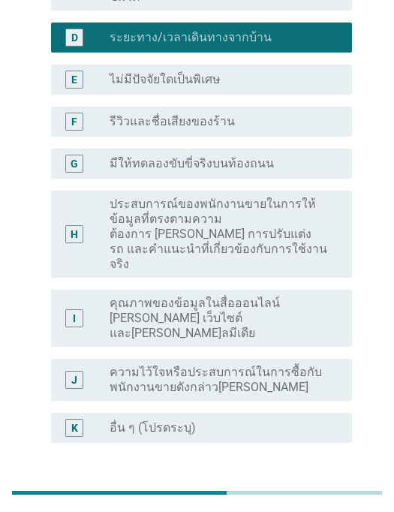
click at [103, 366] on div "J" at bounding box center [86, 381] width 47 height 30
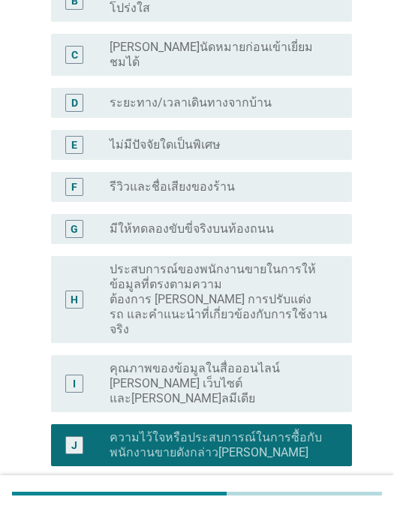
scroll to position [250, 0]
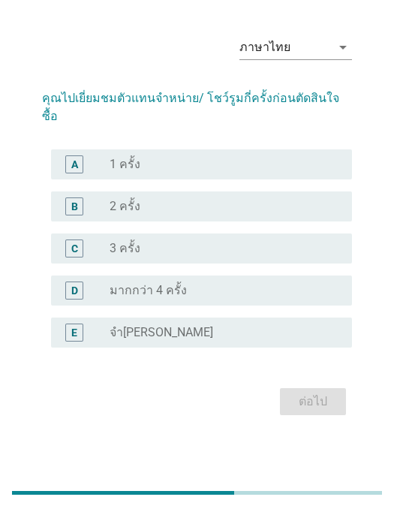
click at [86, 163] on div "A radio_button_unchecked 1 ครั้ง" at bounding box center [201, 165] width 301 height 30
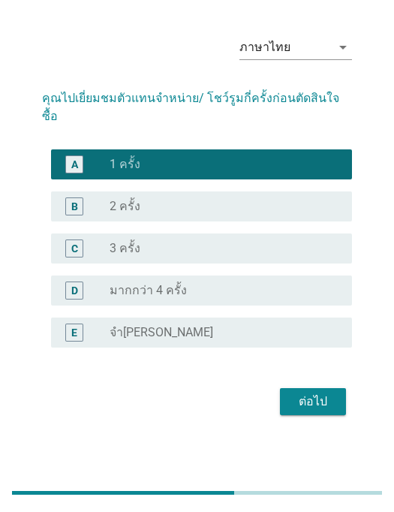
click at [301, 412] on div "ต่อไป" at bounding box center [313, 403] width 42 height 18
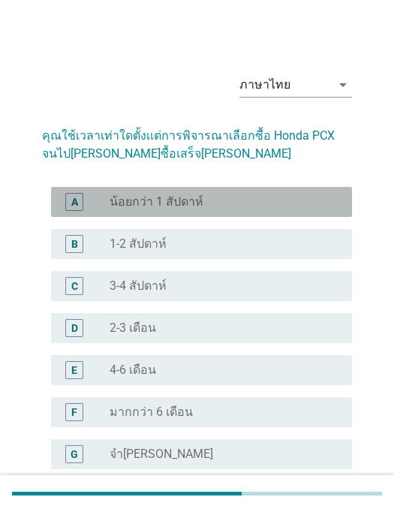
click at [110, 243] on label "1-2 สัปดาห์" at bounding box center [138, 244] width 57 height 15
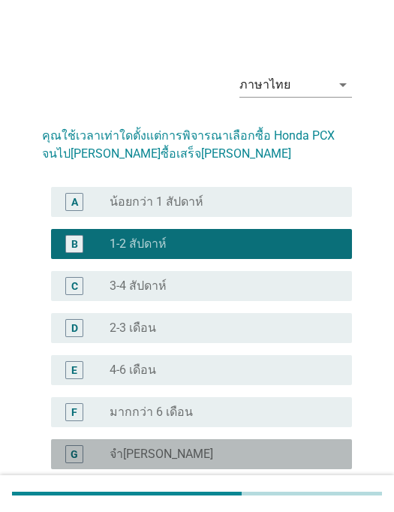
click at [303, 492] on div at bounding box center [197, 489] width 310 height 9
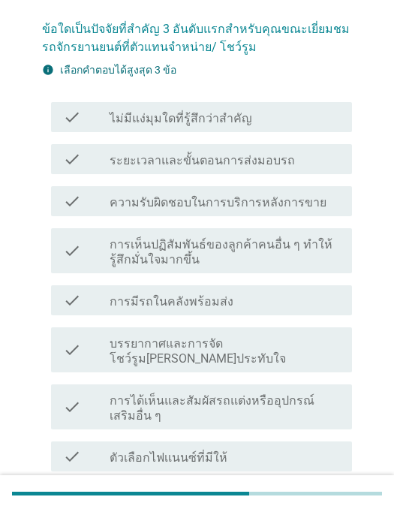
scroll to position [109, 0]
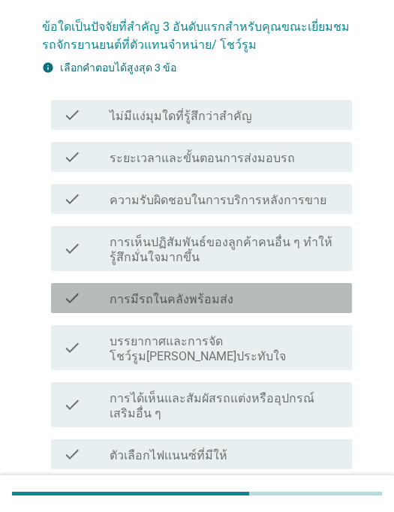
click at [82, 301] on div "check" at bounding box center [86, 298] width 47 height 18
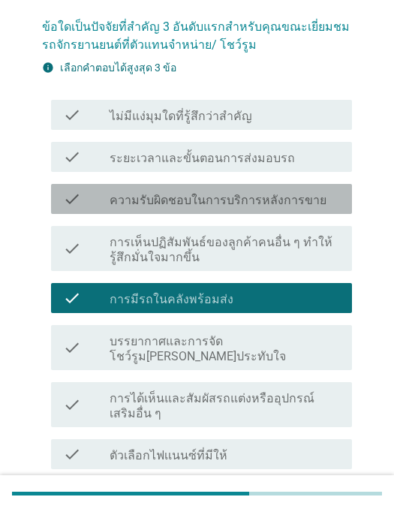
click at [100, 196] on div "check" at bounding box center [86, 199] width 47 height 18
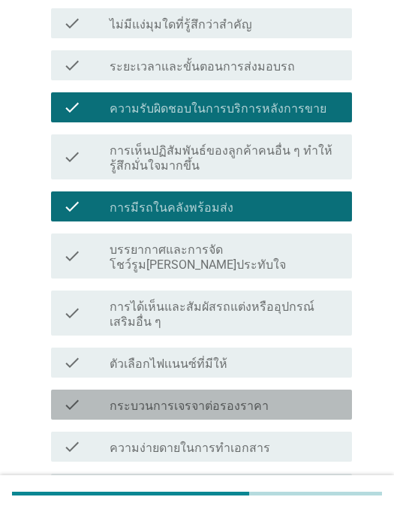
click at [98, 396] on div "check" at bounding box center [86, 405] width 47 height 18
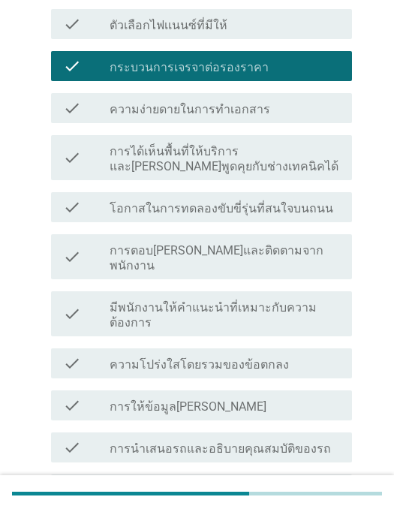
scroll to position [538, 0]
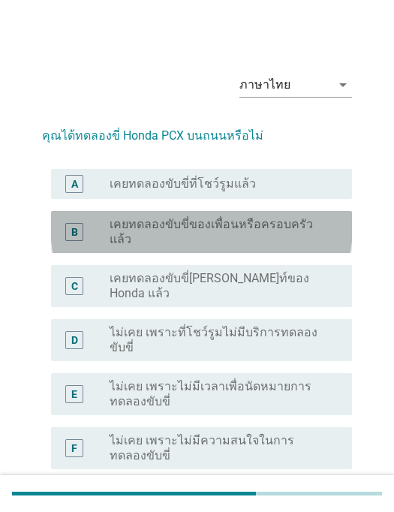
click at [115, 232] on label "เคยทดลองขับขี่ของเพื่อนหรือครอบครัวแล้ว" at bounding box center [219, 232] width 219 height 30
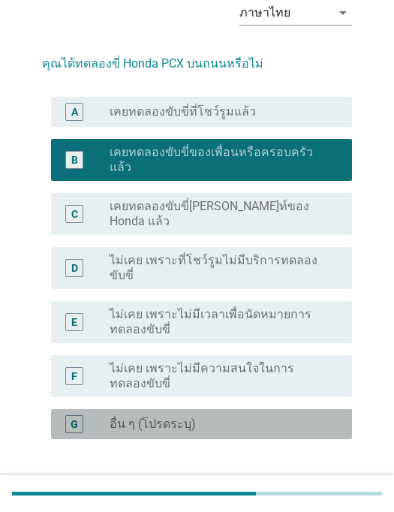
scroll to position [70, 0]
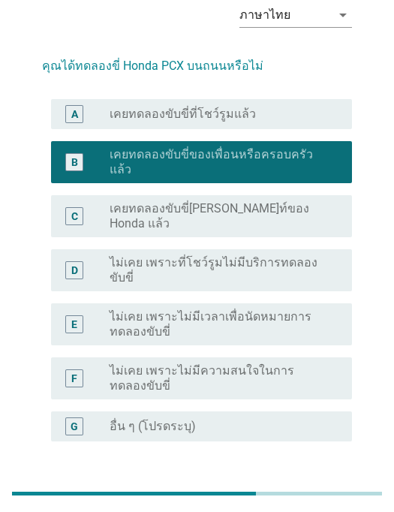
click at [290, 482] on button "ต่อไป" at bounding box center [313, 495] width 66 height 27
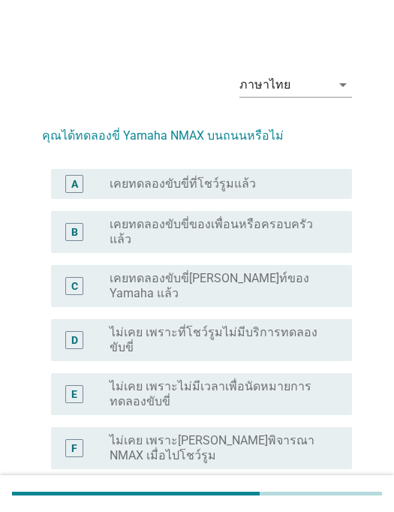
click at [110, 379] on label "ไม่เคย เพราะไม่มีเวลาเพื่อนัดหมายการทดลองขับขี่" at bounding box center [219, 394] width 219 height 30
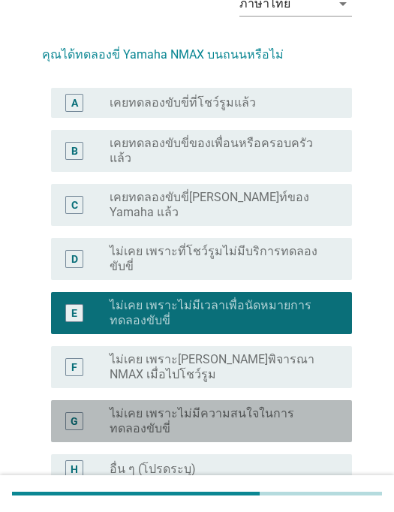
scroll to position [113, 0]
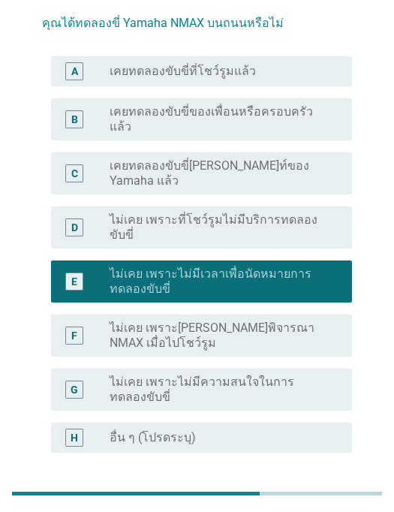
click at [307, 498] on div "ต่อไป" at bounding box center [313, 507] width 42 height 18
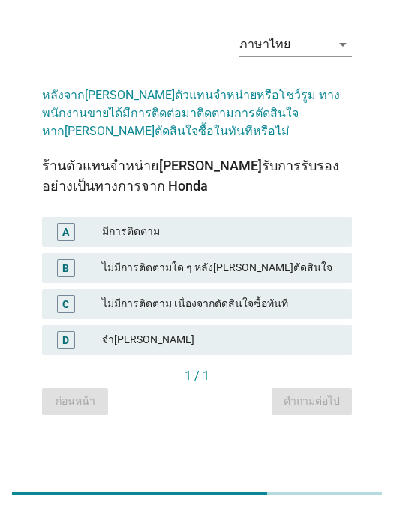
scroll to position [37, 0]
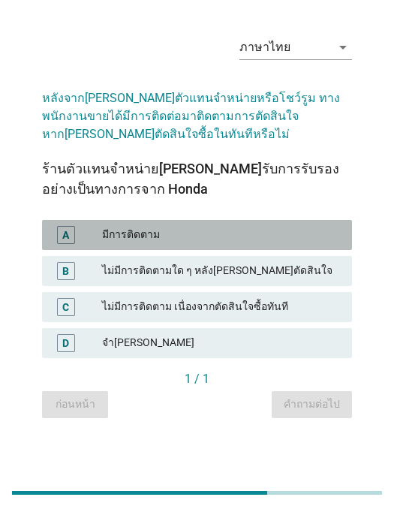
click at [105, 245] on div "มีการติดตาม" at bounding box center [221, 236] width 239 height 18
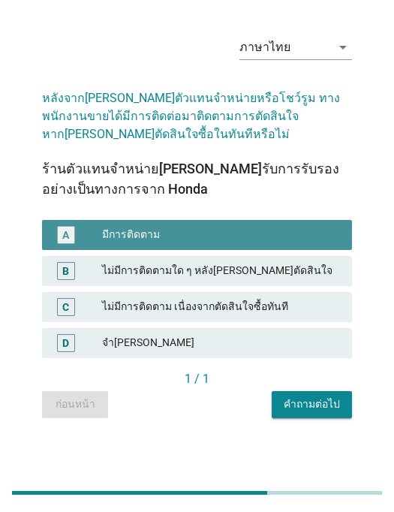
click at [299, 413] on div "คำถามต่อไป" at bounding box center [312, 405] width 56 height 16
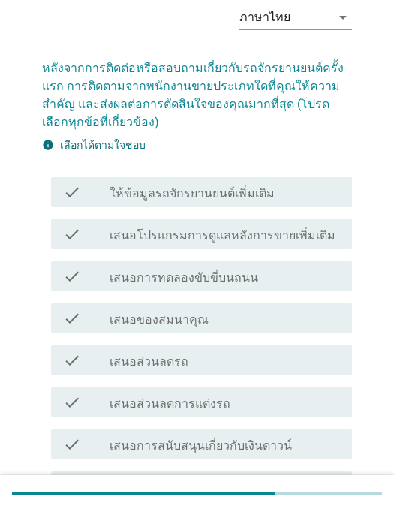
scroll to position [87, 0]
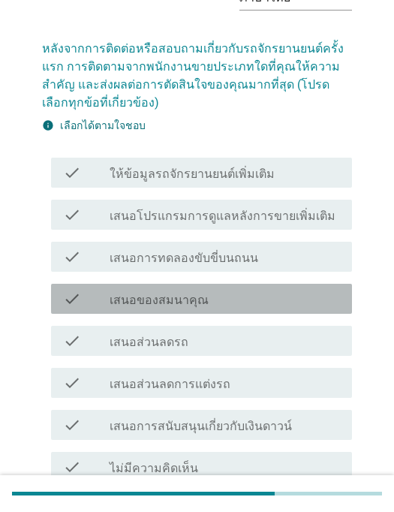
click at [119, 302] on label "เสนอของสมนาคุณ" at bounding box center [159, 300] width 99 height 15
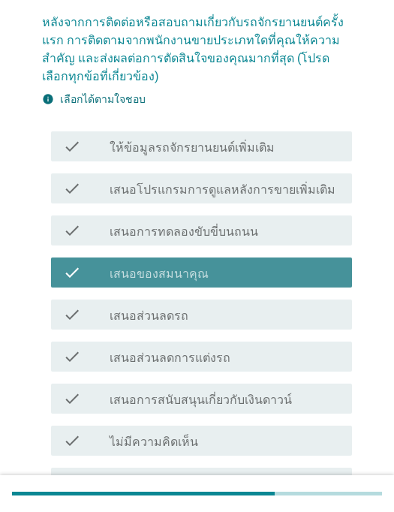
scroll to position [126, 0]
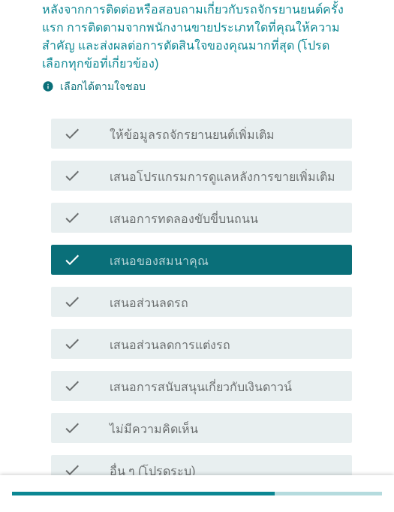
click at [116, 347] on label "เสนอส่วนลดการแต่งรถ" at bounding box center [170, 345] width 121 height 15
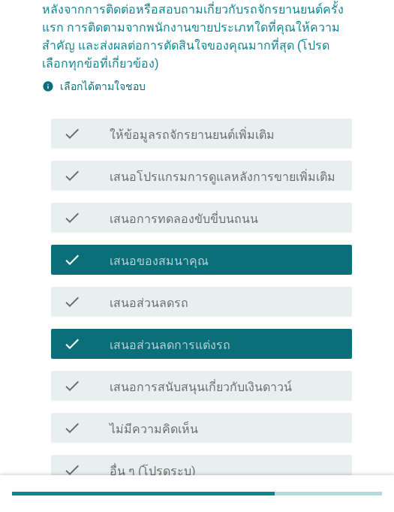
click at [129, 298] on label "เสนอส่วนลดรถ" at bounding box center [149, 303] width 79 height 15
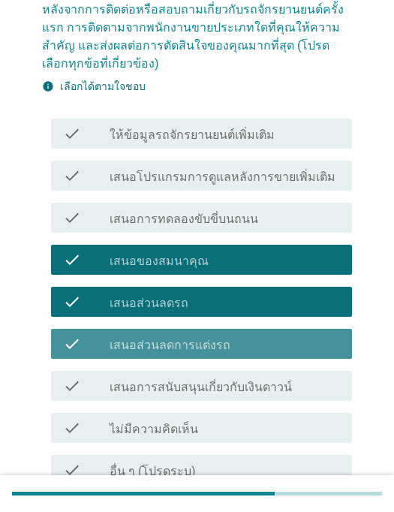
click at [124, 339] on label "เสนอส่วนลดการแต่งรถ" at bounding box center [170, 345] width 121 height 15
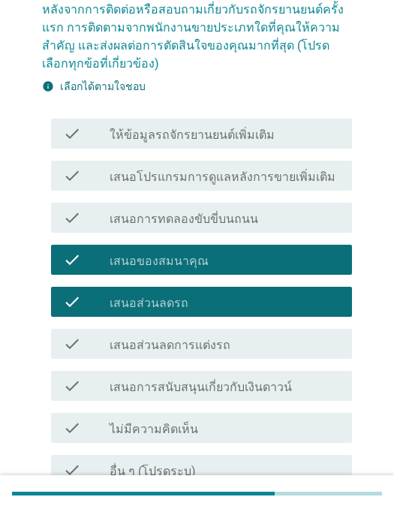
click at [151, 141] on label "ให้ข้อมูลรถจักรยานยนต์เพิ่มเติม" at bounding box center [192, 135] width 165 height 15
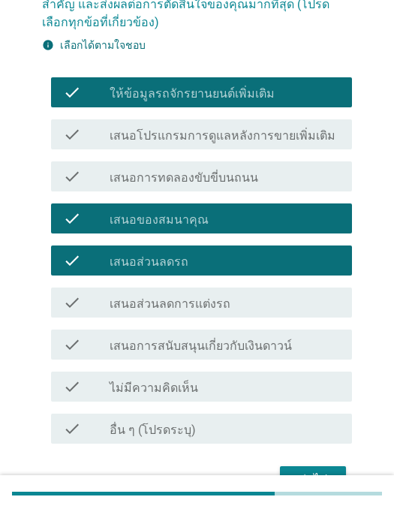
scroll to position [169, 0]
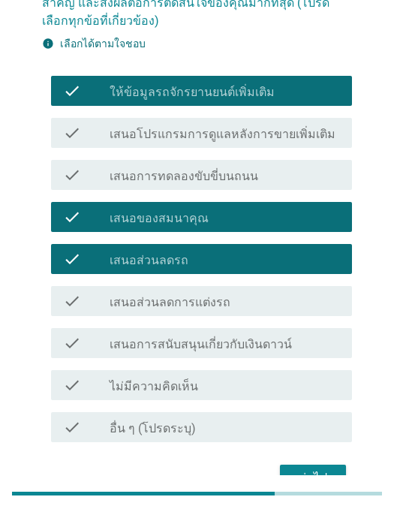
click at [209, 350] on label "เสนอการสนับสนุนเกี่ยวกับเงินดาวน์" at bounding box center [201, 344] width 183 height 15
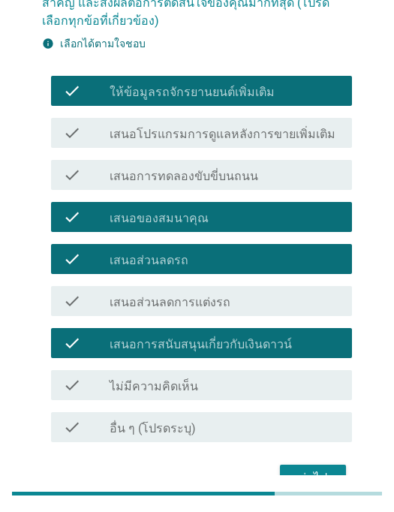
click at [128, 260] on label "เสนอส่วนลดรถ" at bounding box center [149, 260] width 79 height 15
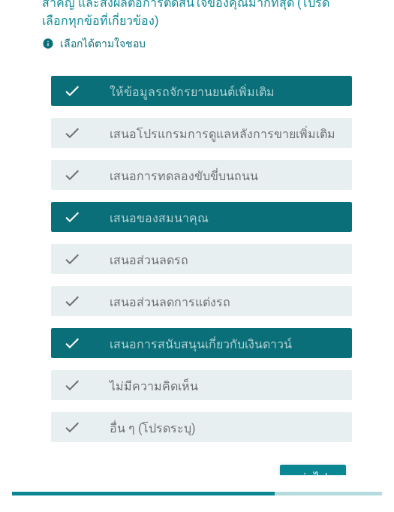
click at [297, 485] on div "ต่อไป" at bounding box center [313, 479] width 42 height 18
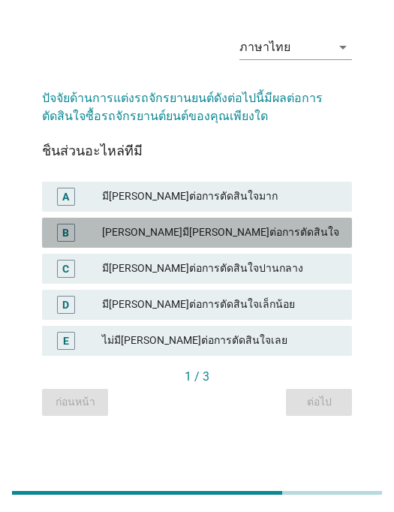
click at [126, 243] on div "[PERSON_NAME]มี[PERSON_NAME]ต่อการตัดสินใจ" at bounding box center [221, 234] width 239 height 18
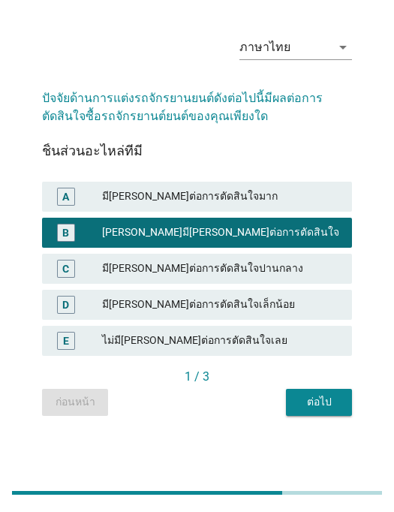
click at [140, 207] on div "มี[PERSON_NAME]ต่อการตัดสินใจมาก" at bounding box center [221, 198] width 239 height 18
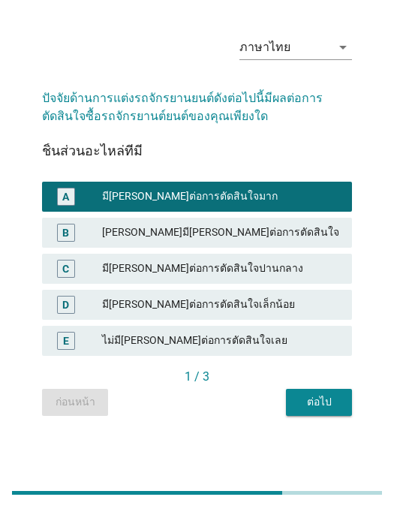
click at [315, 417] on button "ต่อไป" at bounding box center [319, 403] width 66 height 27
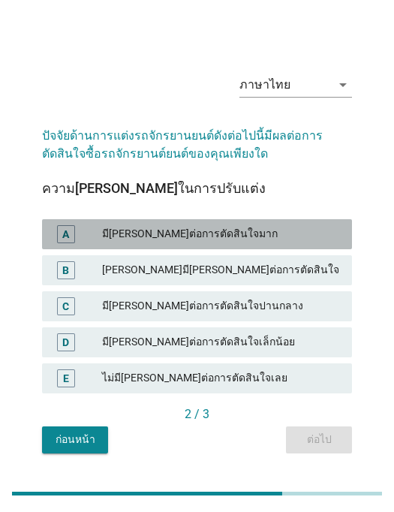
click at [104, 280] on div "[PERSON_NAME]มี[PERSON_NAME]ต่อการตัดสินใจ" at bounding box center [221, 270] width 239 height 18
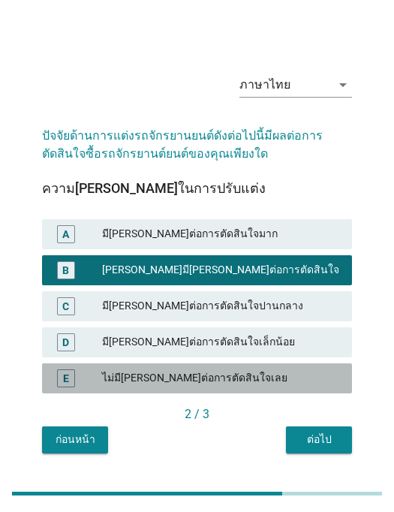
click at [307, 424] on div "2 / 3" at bounding box center [197, 415] width 310 height 18
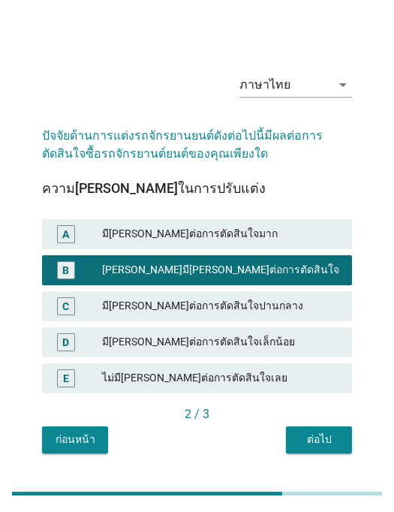
click at [305, 448] on div "ต่อไป" at bounding box center [319, 440] width 42 height 16
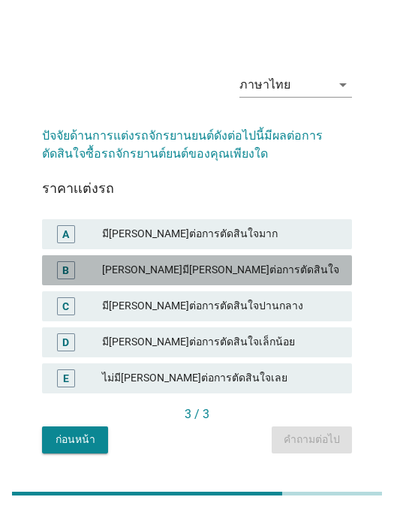
click at [95, 316] on div "C" at bounding box center [78, 307] width 48 height 18
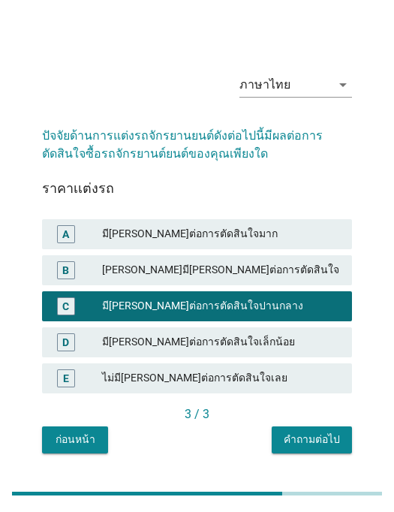
click at [313, 453] on button "คำถามต่อไป" at bounding box center [312, 440] width 80 height 27
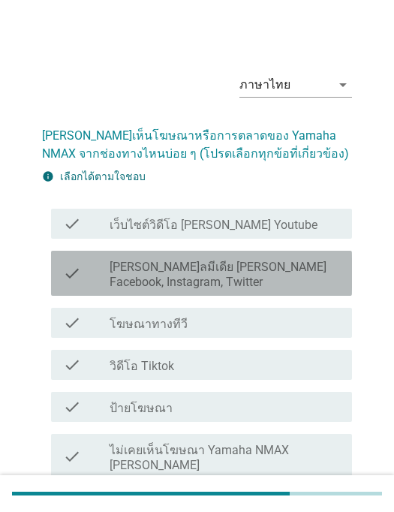
click at [118, 328] on label "โฆษณาทางทีวี" at bounding box center [149, 324] width 78 height 15
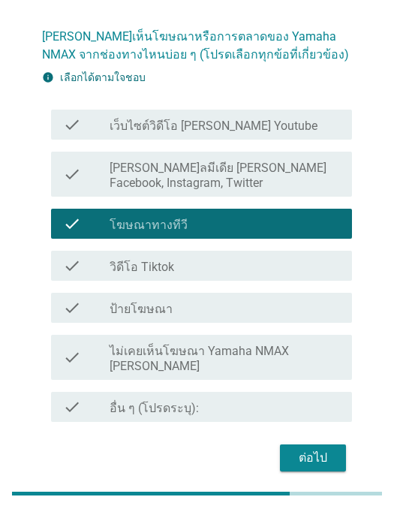
scroll to position [98, 0]
click at [307, 451] on div "ต่อไป" at bounding box center [313, 459] width 42 height 18
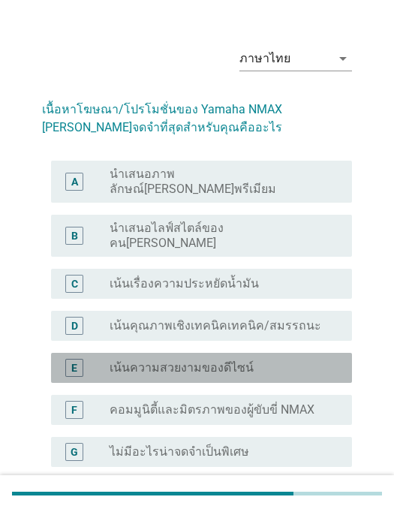
scroll to position [32, 0]
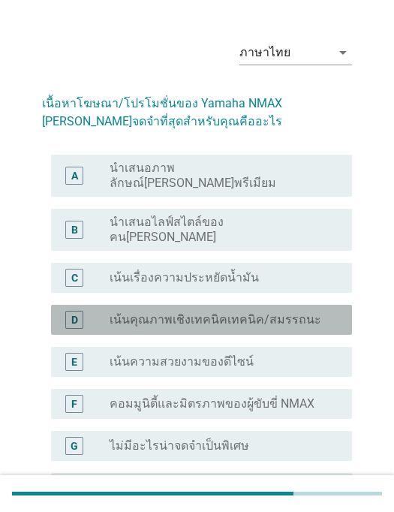
click at [120, 313] on label "เน้นคุณภาพเชิงเทคนิคเทคนิค/สมรรถนะ" at bounding box center [216, 320] width 212 height 15
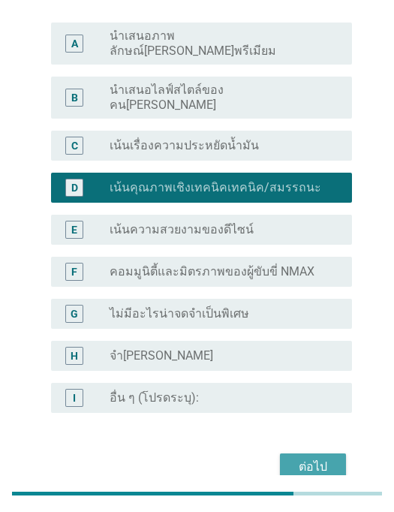
scroll to position [164, 0]
click at [311, 459] on div "ต่อไป" at bounding box center [313, 468] width 42 height 18
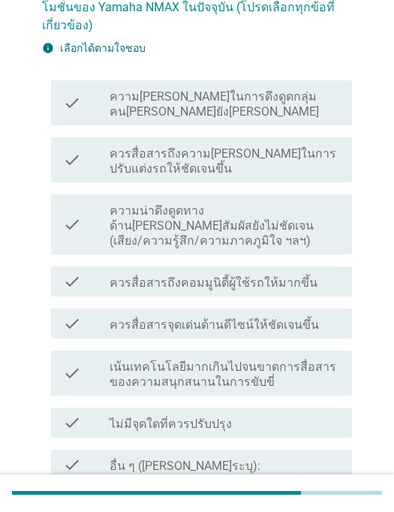
scroll to position [0, 0]
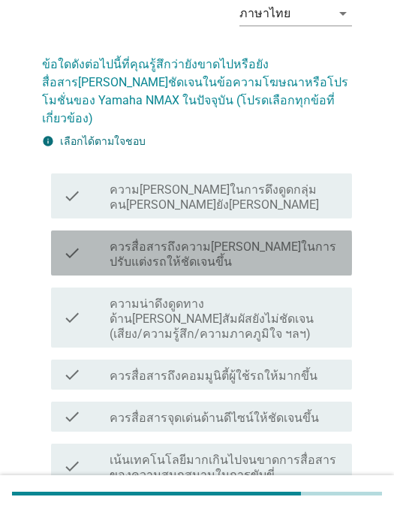
click at [90, 244] on div "check" at bounding box center [86, 253] width 47 height 33
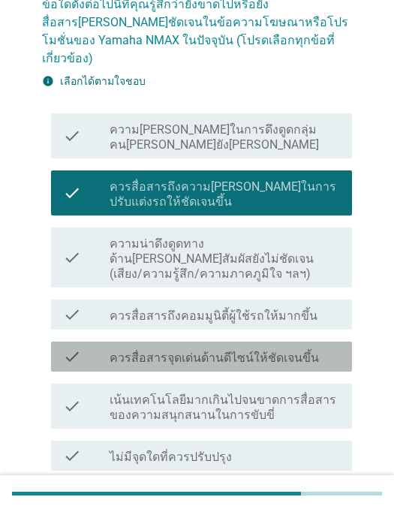
click at [86, 348] on div "check" at bounding box center [86, 357] width 47 height 18
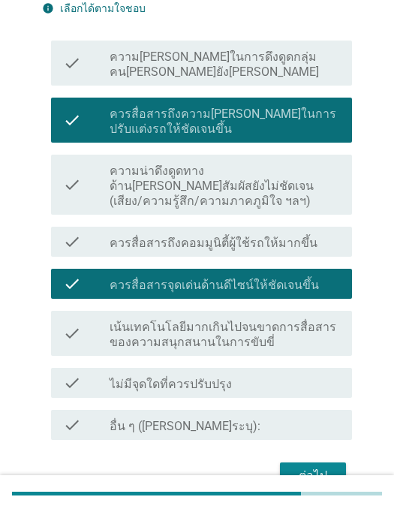
click at [309, 463] on button "ต่อไป" at bounding box center [313, 476] width 66 height 27
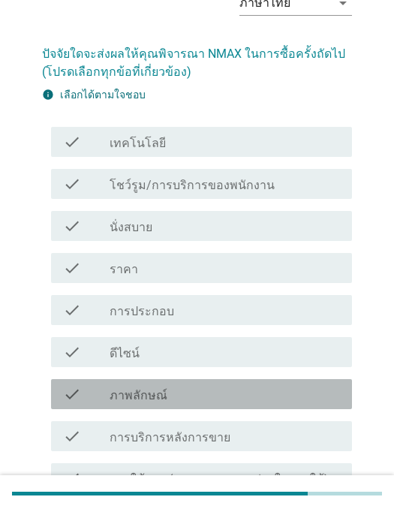
scroll to position [93, 0]
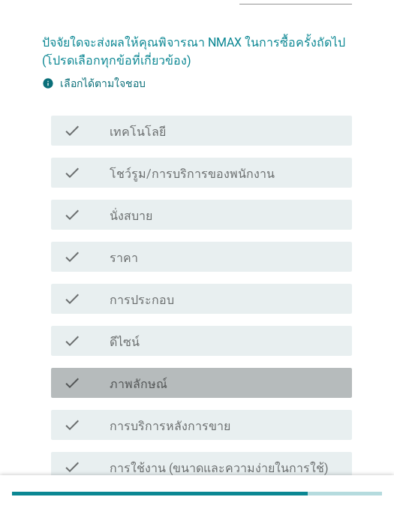
click at [83, 376] on div "check" at bounding box center [86, 383] width 47 height 18
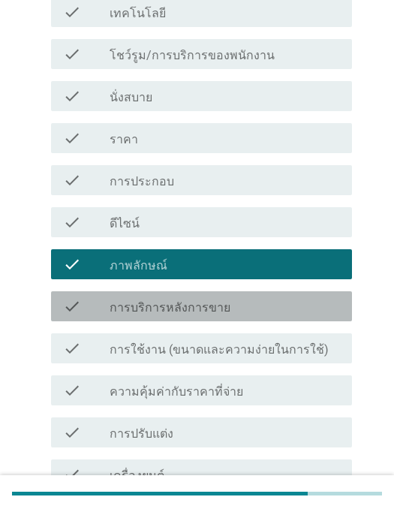
scroll to position [215, 0]
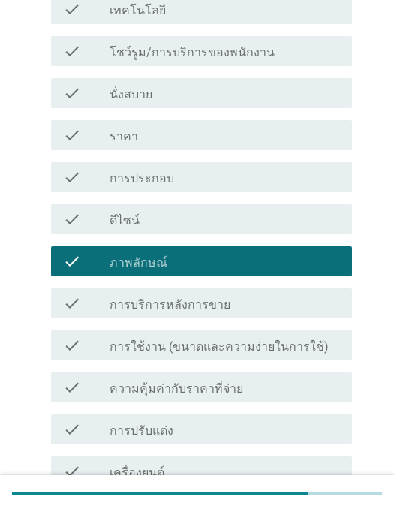
click at [66, 313] on div "check check_box_outline_blank การบริการหลังการขาย" at bounding box center [201, 304] width 301 height 30
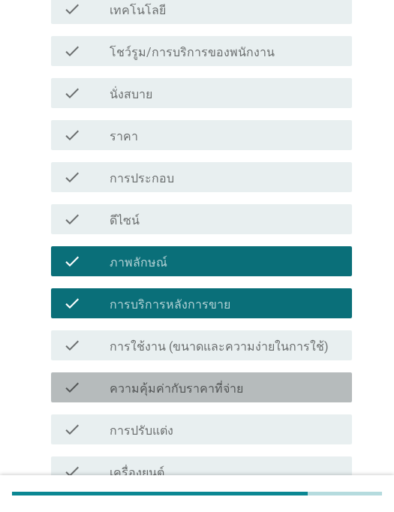
click at [78, 387] on icon "check" at bounding box center [72, 388] width 18 height 18
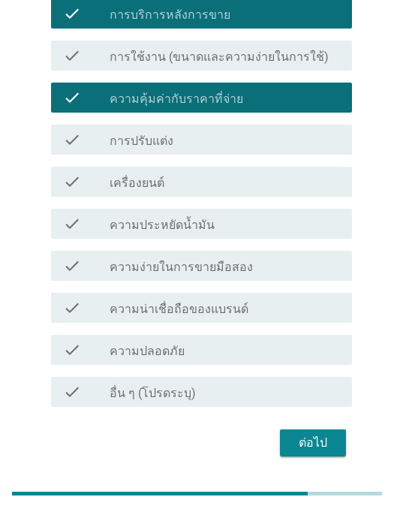
scroll to position [504, 0]
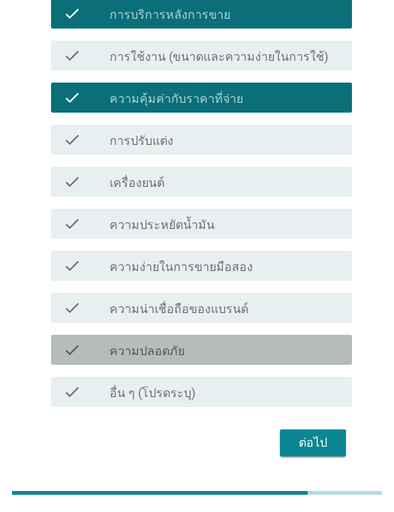
click at [110, 350] on label "ความปลอดภัย" at bounding box center [147, 352] width 75 height 15
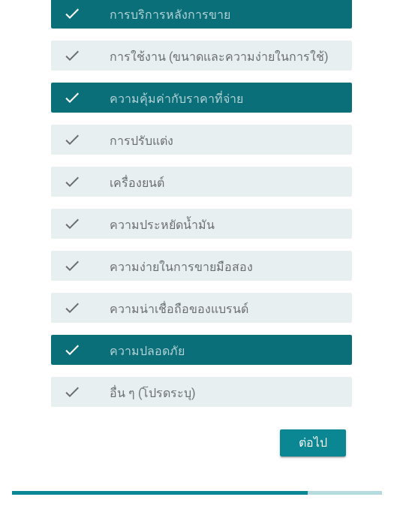
click at [305, 432] on button "ต่อไป" at bounding box center [313, 444] width 66 height 27
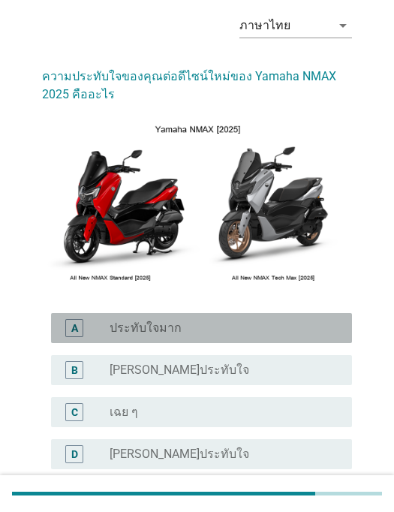
scroll to position [58, 0]
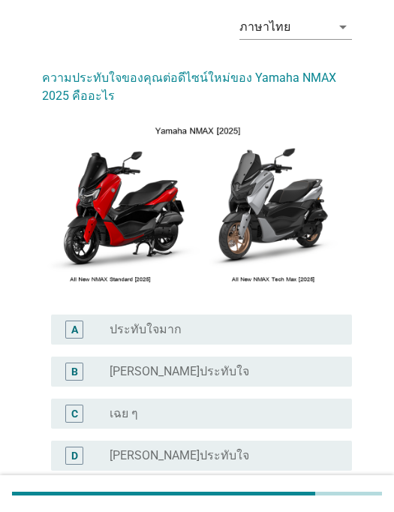
click at [71, 385] on div "B radio_button_unchecked [PERSON_NAME]ประทับใจ" at bounding box center [201, 372] width 301 height 30
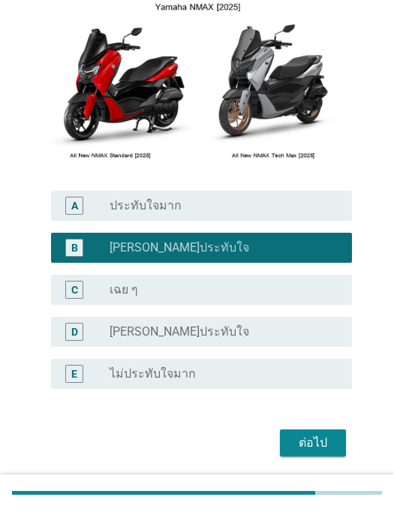
click at [304, 446] on div "ต่อไป" at bounding box center [313, 444] width 42 height 18
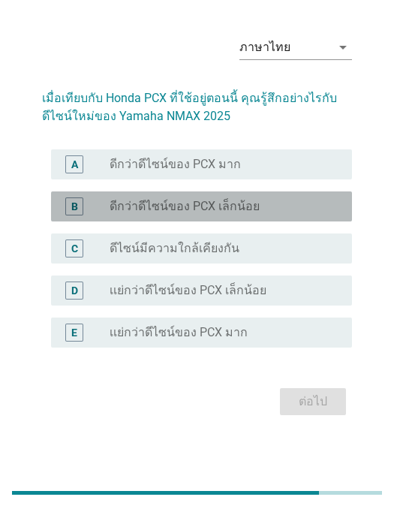
click at [107, 222] on div "B radio_button_unchecked ดีกว่าดีไซน์ของ PCX เล็กน้อย" at bounding box center [201, 207] width 301 height 30
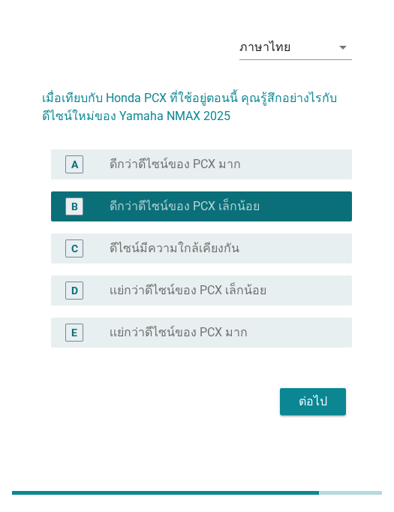
click at [305, 412] on div "ต่อไป" at bounding box center [313, 403] width 42 height 18
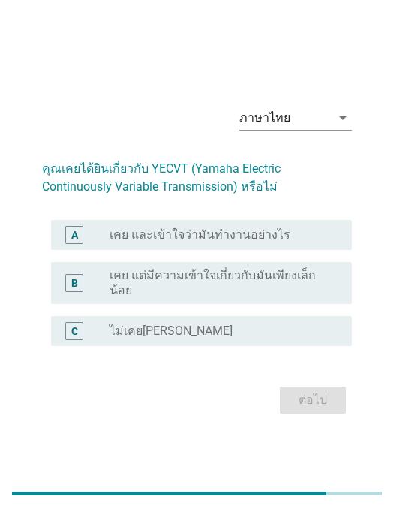
click at [116, 243] on label "เคย และเข้าใจว่ามันทำงานอย่างไร" at bounding box center [200, 235] width 181 height 15
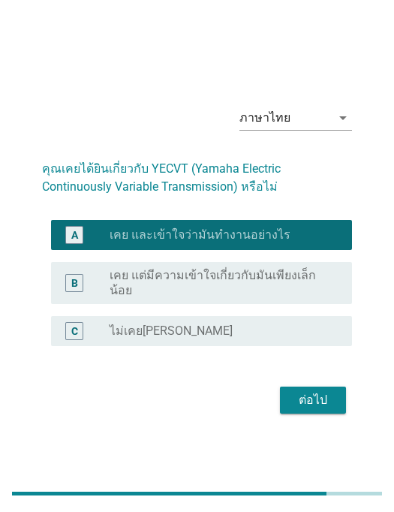
click at [310, 414] on button "ต่อไป" at bounding box center [313, 400] width 66 height 27
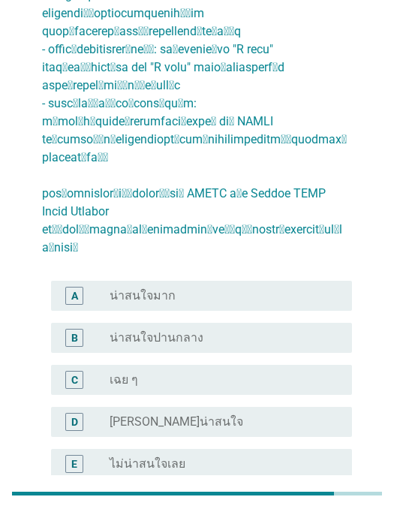
scroll to position [374, 0]
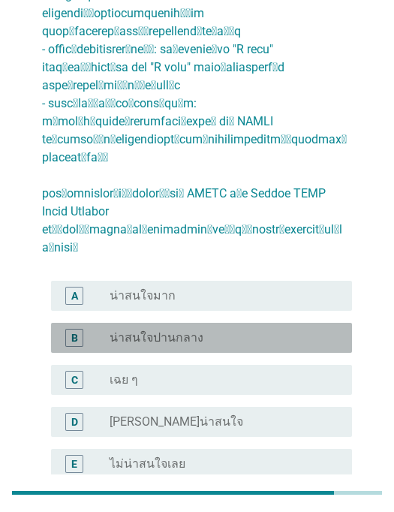
click at [98, 330] on div "B" at bounding box center [86, 339] width 47 height 18
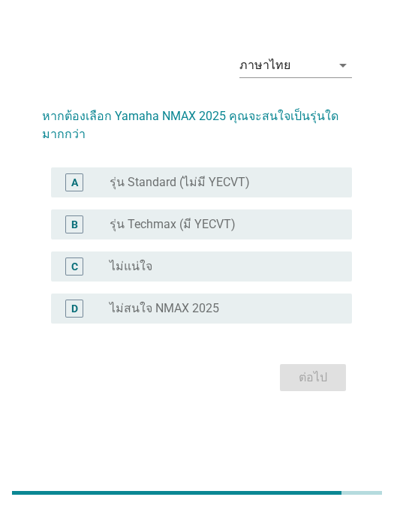
scroll to position [37, 0]
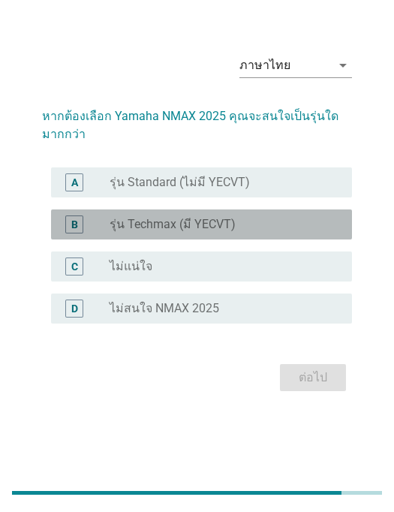
click at [123, 233] on label "รุ่น Techmax (มี YECVT)" at bounding box center [173, 225] width 126 height 15
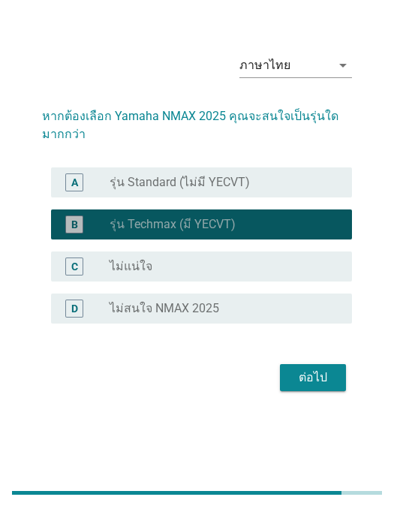
click at [301, 388] on div "ต่อไป" at bounding box center [313, 379] width 42 height 18
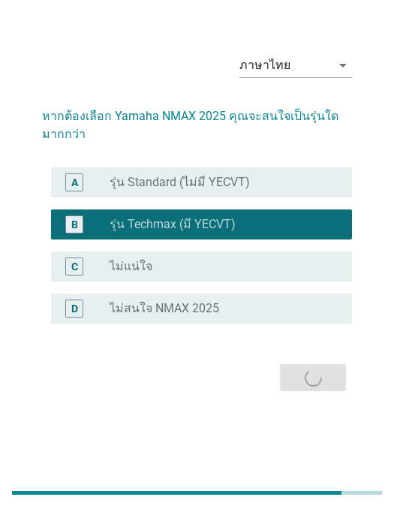
scroll to position [0, 0]
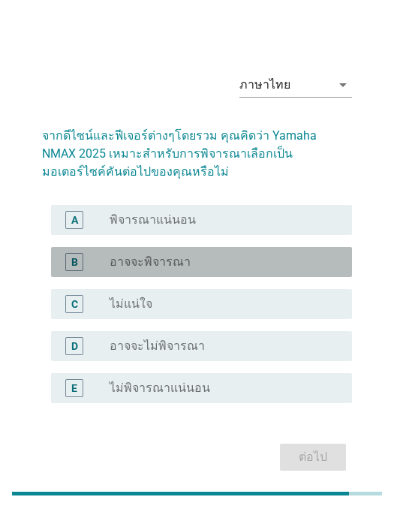
click at [116, 312] on label "ไม่แน่ใจ" at bounding box center [131, 304] width 43 height 15
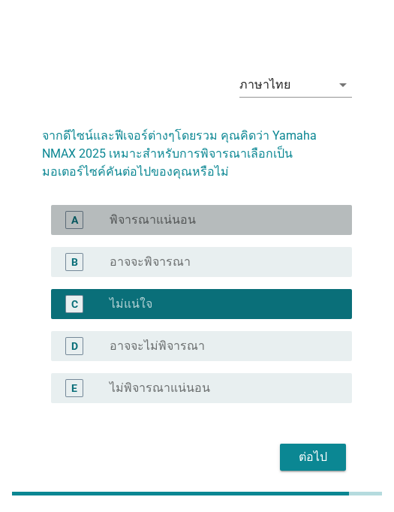
click at [137, 270] on label "อาจจะพิจารณา" at bounding box center [150, 262] width 81 height 15
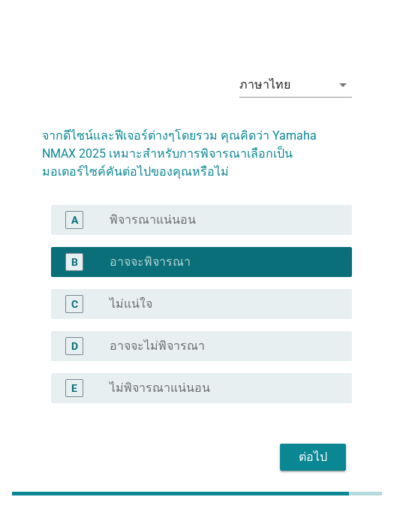
click at [304, 461] on div "ต่อไป" at bounding box center [313, 458] width 42 height 18
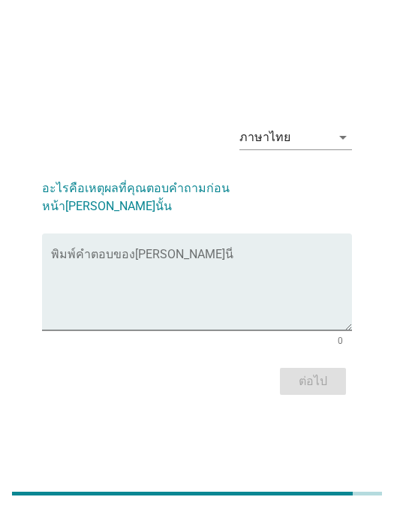
click at [77, 270] on textarea "พิมพ์คำตอบของคุณ ที่นี่" at bounding box center [201, 291] width 301 height 79
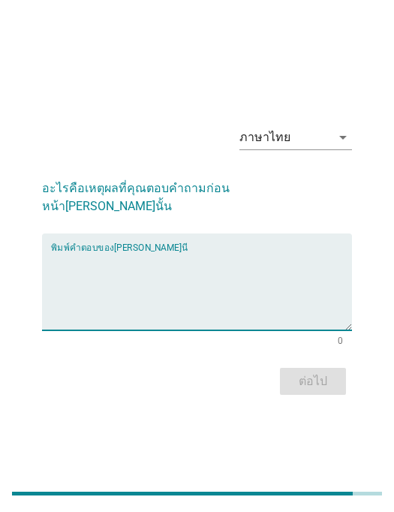
scroll to position [37, 0]
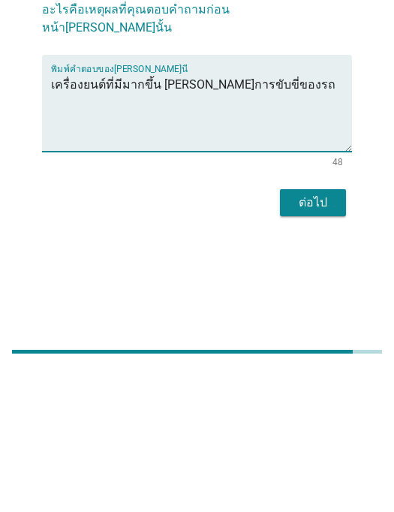
type textarea "เครื่องยนต์ที่มีมากขึ้น [PERSON_NAME]การขับขี่ของรถ"
click at [337, 331] on button "ต่อไป" at bounding box center [313, 344] width 66 height 27
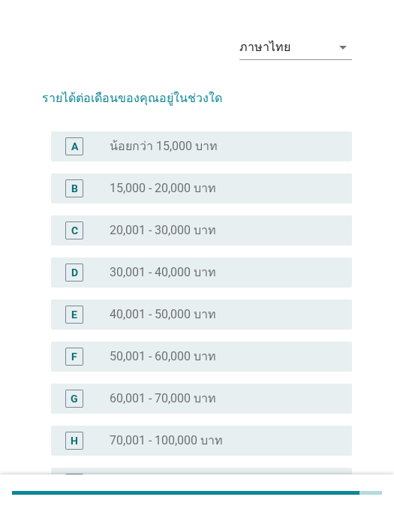
scroll to position [0, 0]
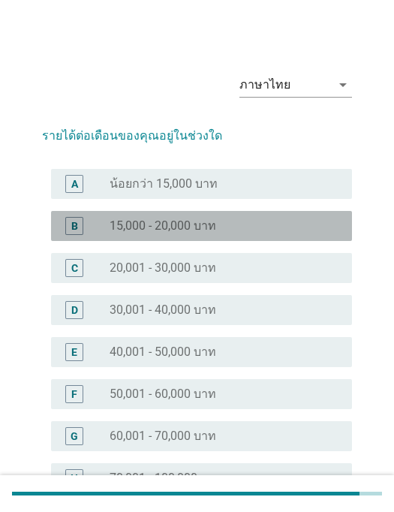
click at [334, 255] on div "C radio_button_unchecked 20,001 - 30,000 บาท" at bounding box center [201, 268] width 301 height 30
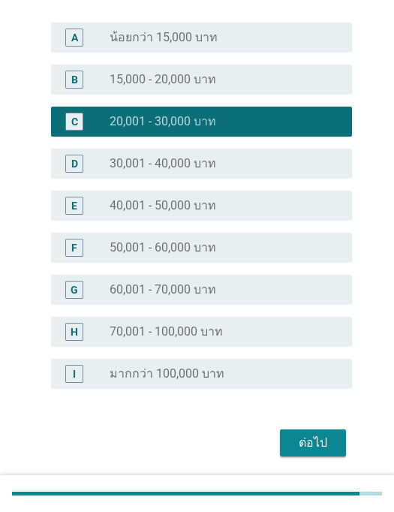
scroll to position [146, 0]
click at [328, 447] on div "ต่อไป" at bounding box center [313, 444] width 42 height 18
